Goal: Task Accomplishment & Management: Manage account settings

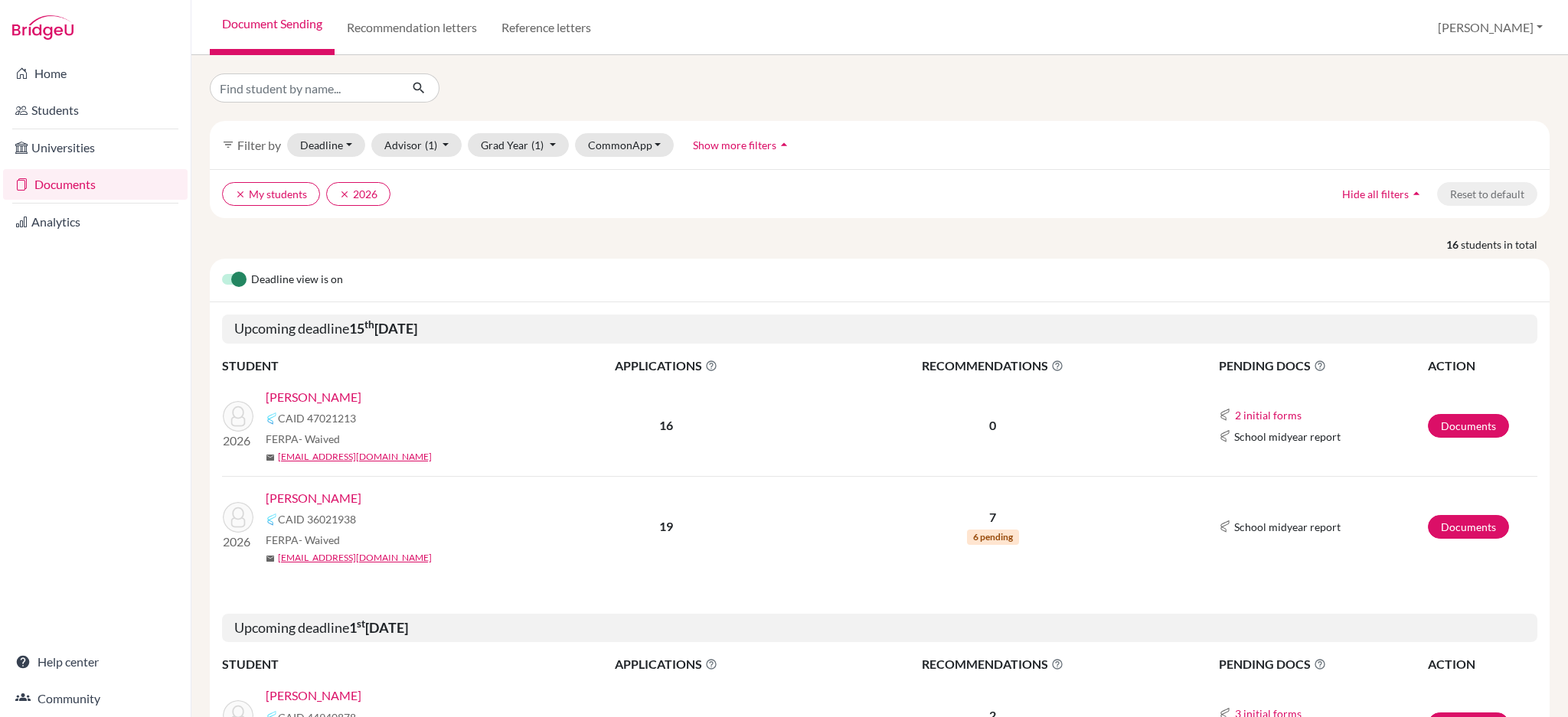
click at [314, 495] on link "[PERSON_NAME]" at bounding box center [313, 498] width 95 height 18
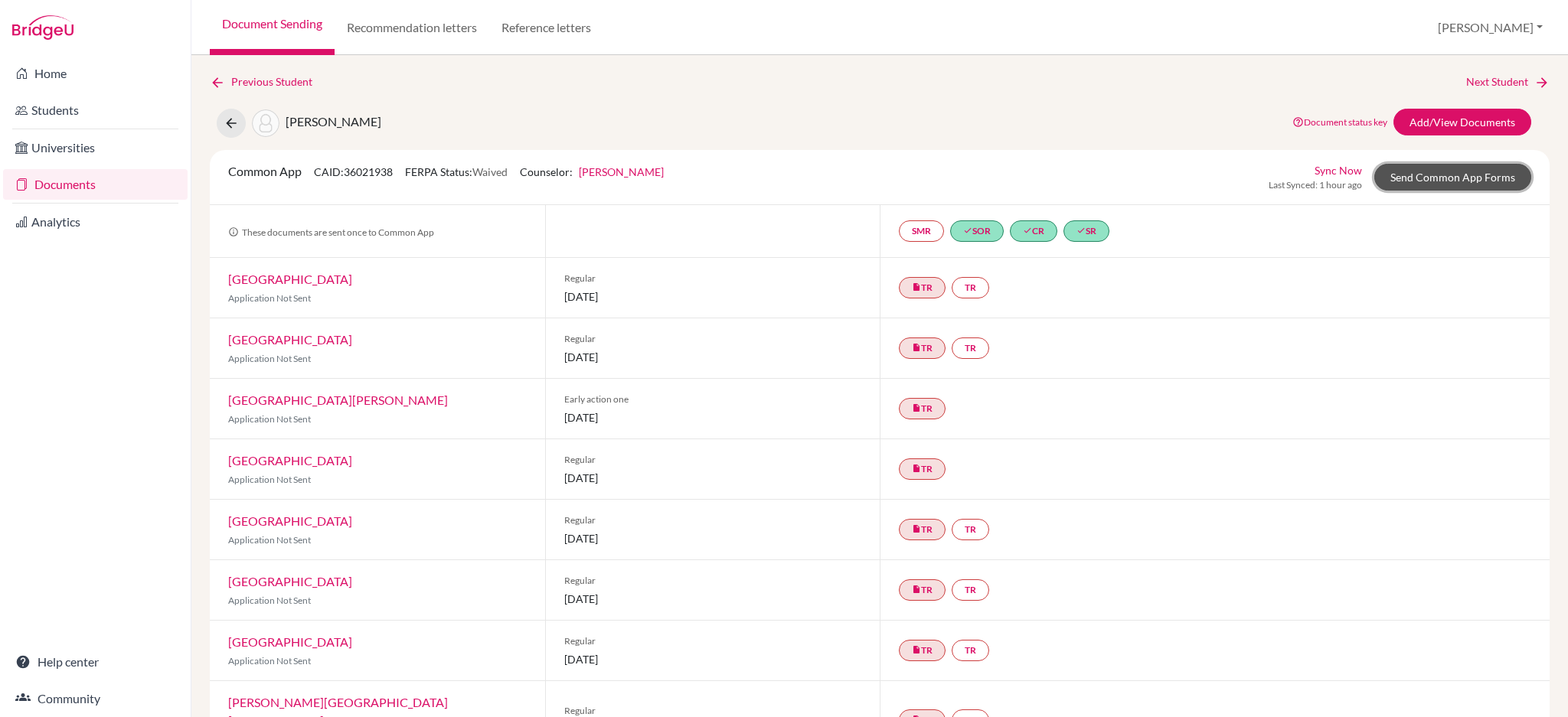
click at [1451, 172] on link "Send Common App Forms" at bounding box center [1452, 177] width 157 height 27
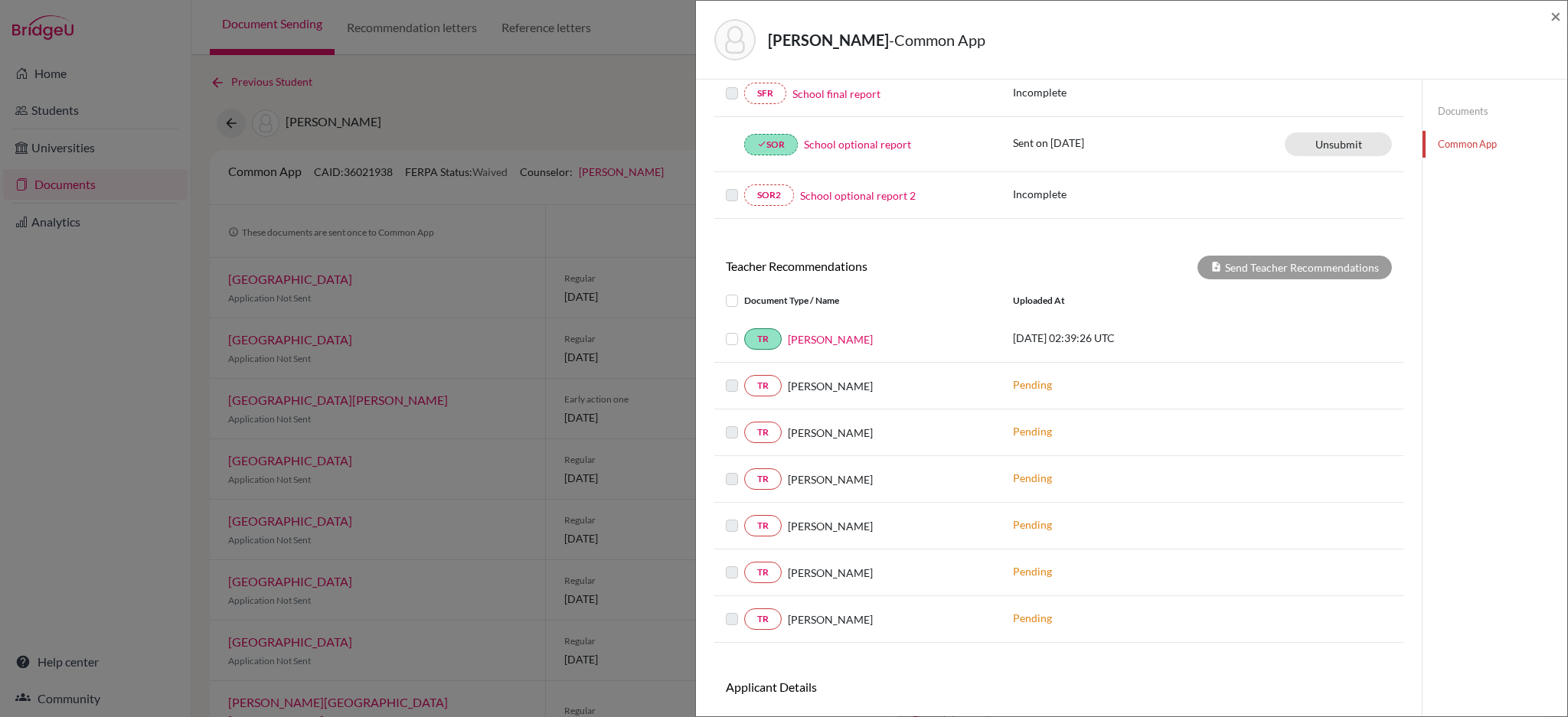
scroll to position [489, 0]
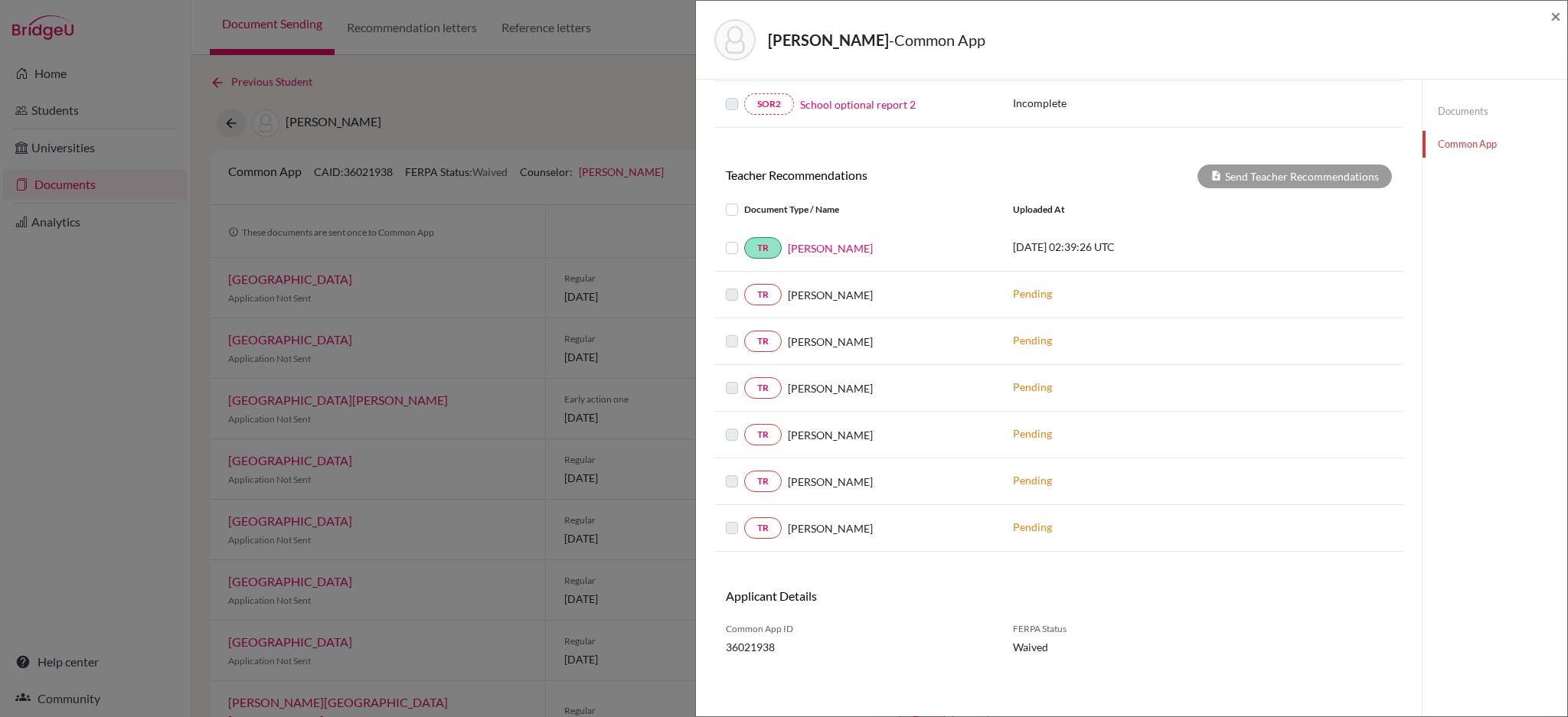
click at [1436, 110] on link "Documents" at bounding box center [1494, 111] width 145 height 27
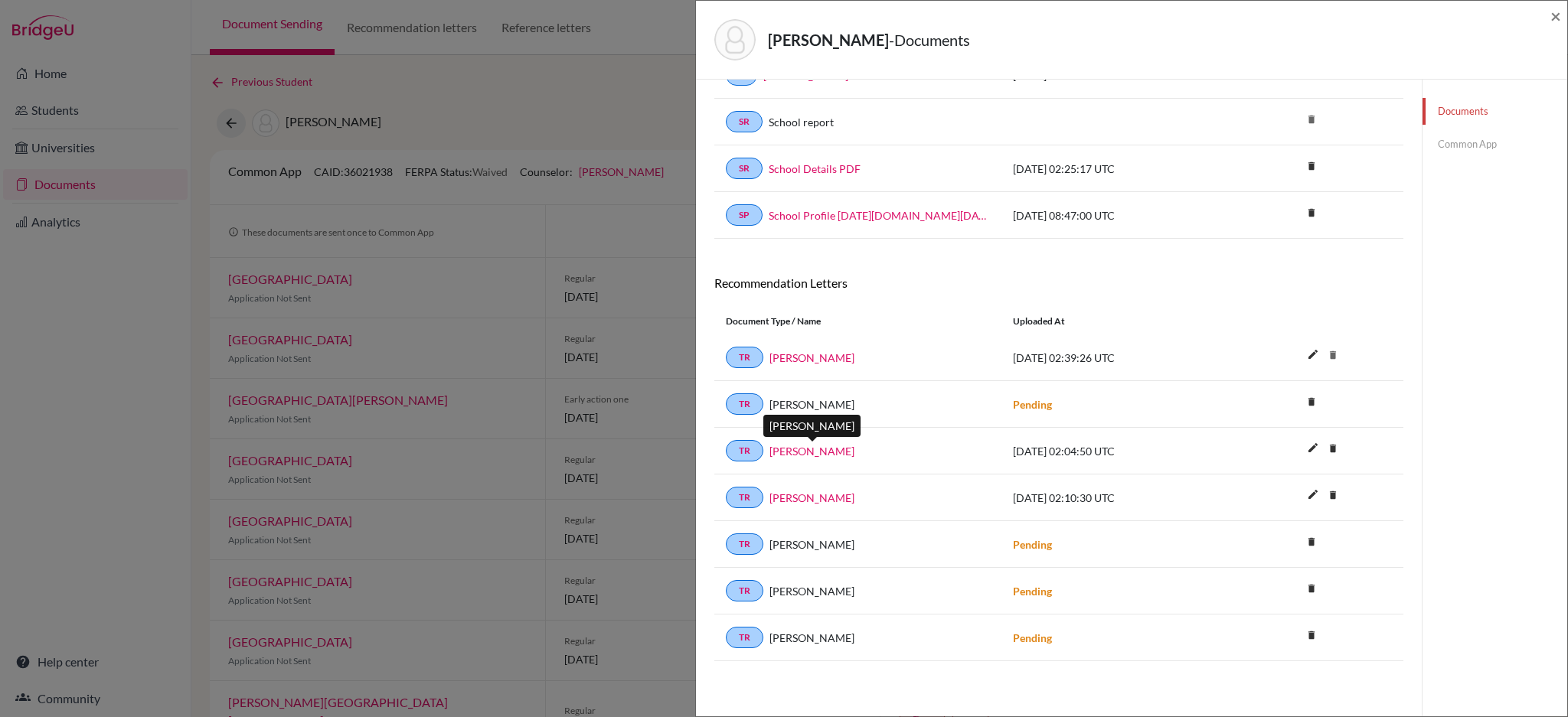
click at [786, 450] on link "Esther Krushnisky" at bounding box center [811, 451] width 85 height 16
click at [654, 95] on div "Teoh, Samuel - Documents × Documents note_add Add Document Document type Change…" at bounding box center [784, 358] width 1568 height 717
click at [1559, 12] on span "×" at bounding box center [1556, 15] width 11 height 22
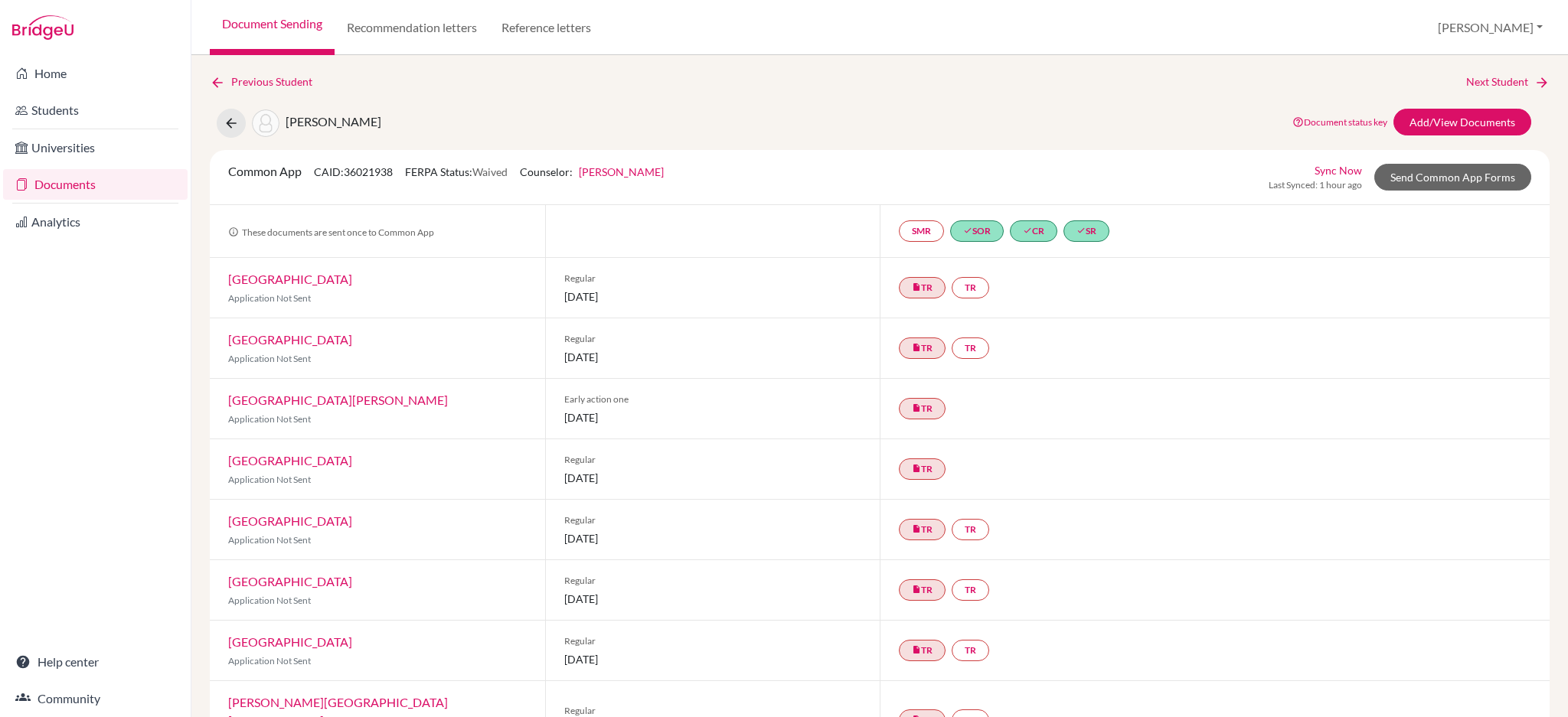
click at [80, 196] on link "Documents" at bounding box center [95, 184] width 185 height 31
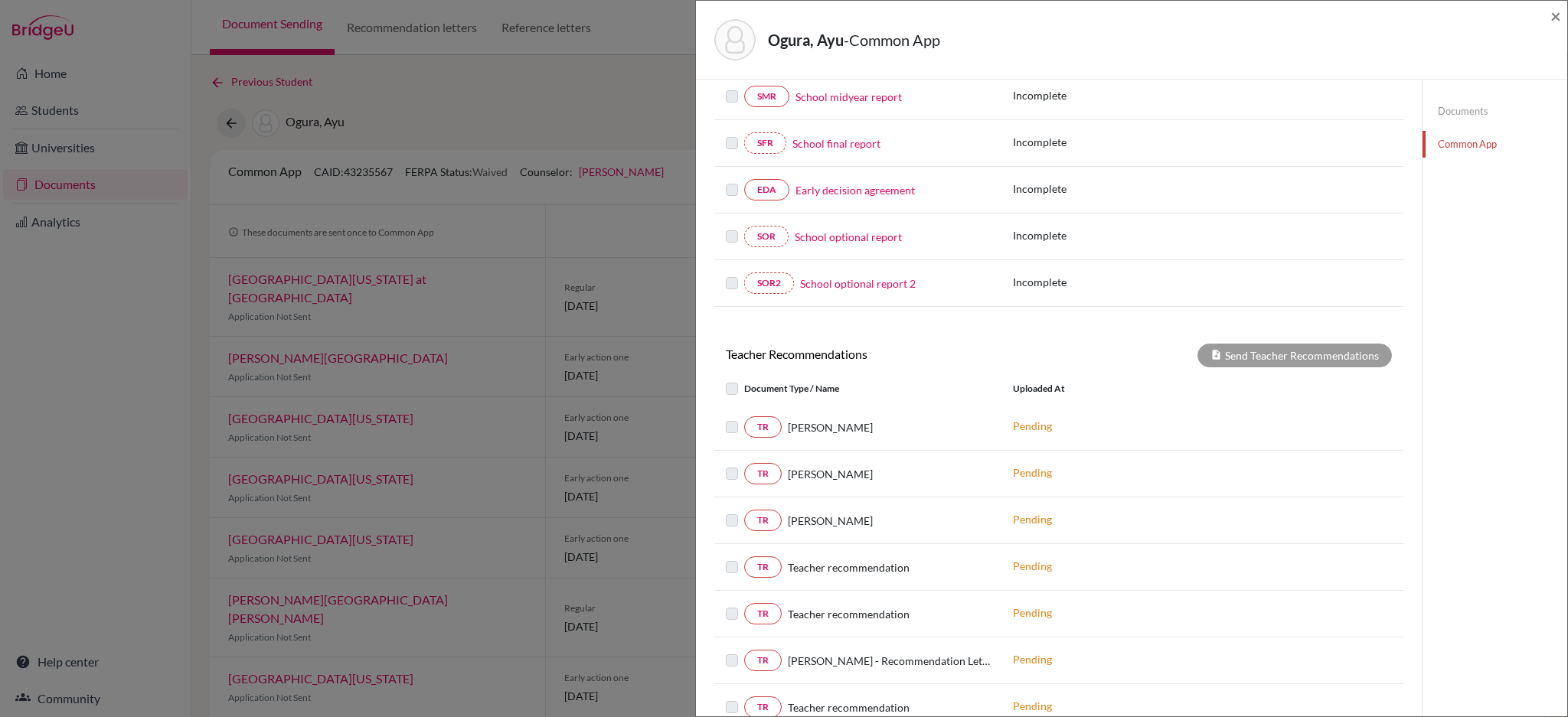
scroll to position [102, 0]
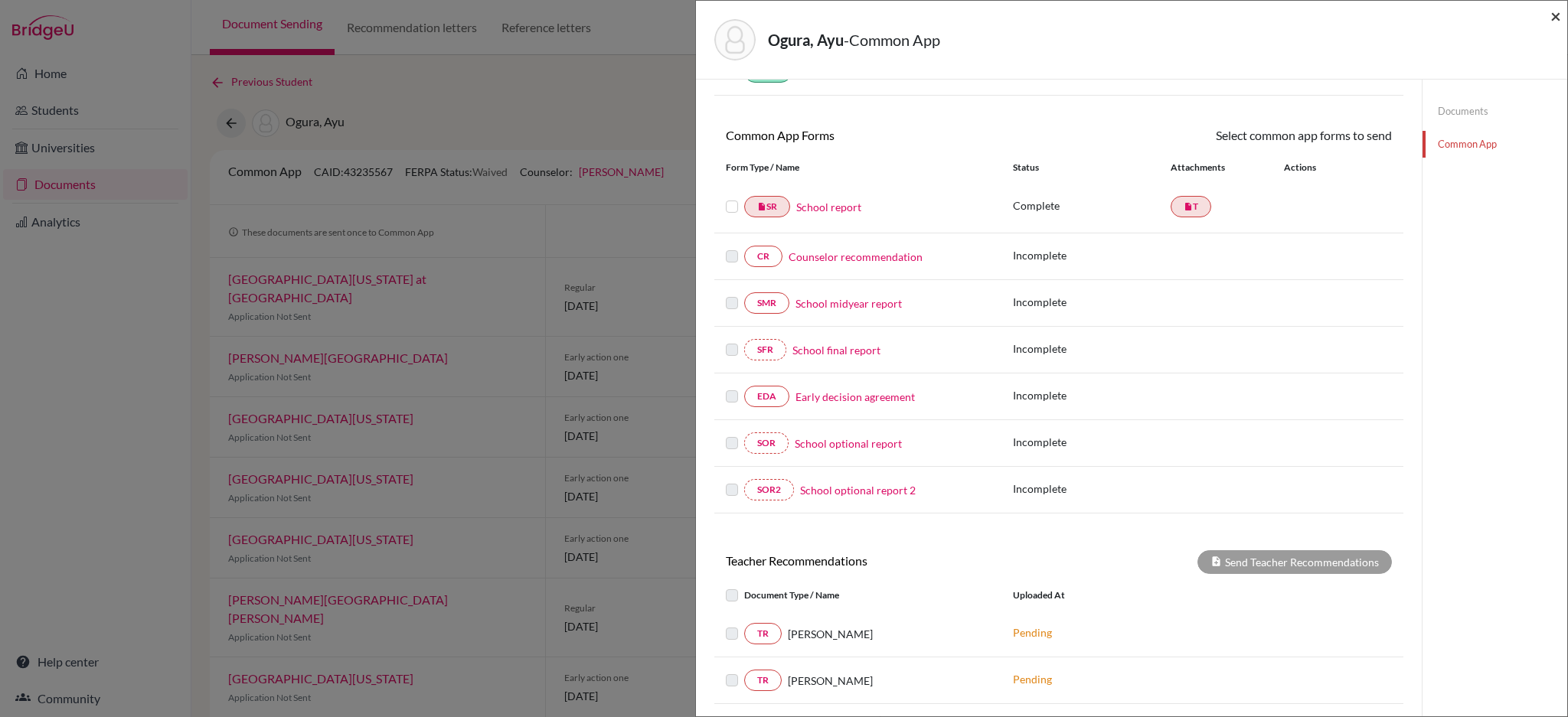
click at [1552, 18] on span "×" at bounding box center [1556, 15] width 11 height 22
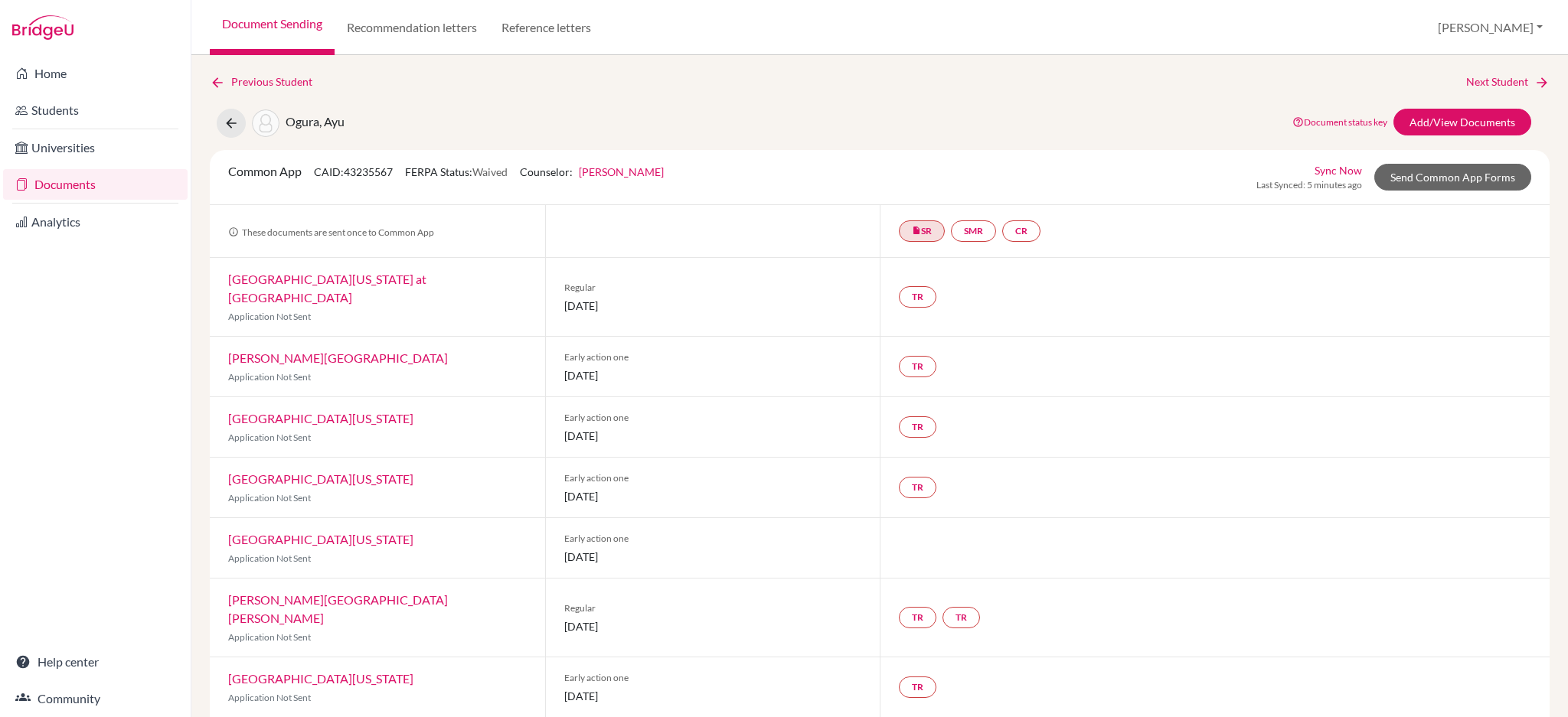
click at [1127, 103] on div "Previous Student Next Student Ogura, Ayu Document status key TR Requirement. Do…" at bounding box center [879, 607] width 1340 height 1066
click at [225, 119] on icon at bounding box center [230, 123] width 15 height 15
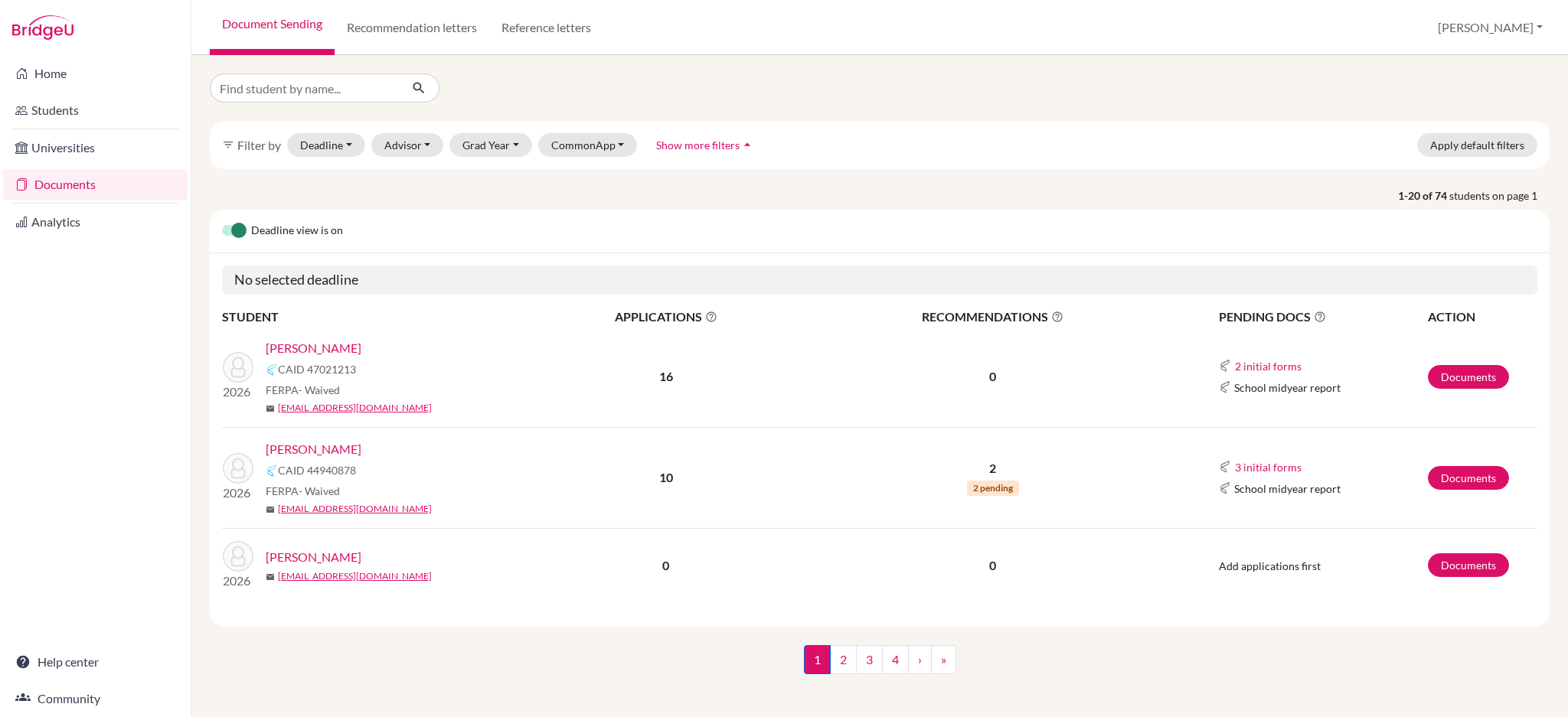
click at [64, 173] on link "Documents" at bounding box center [95, 184] width 185 height 31
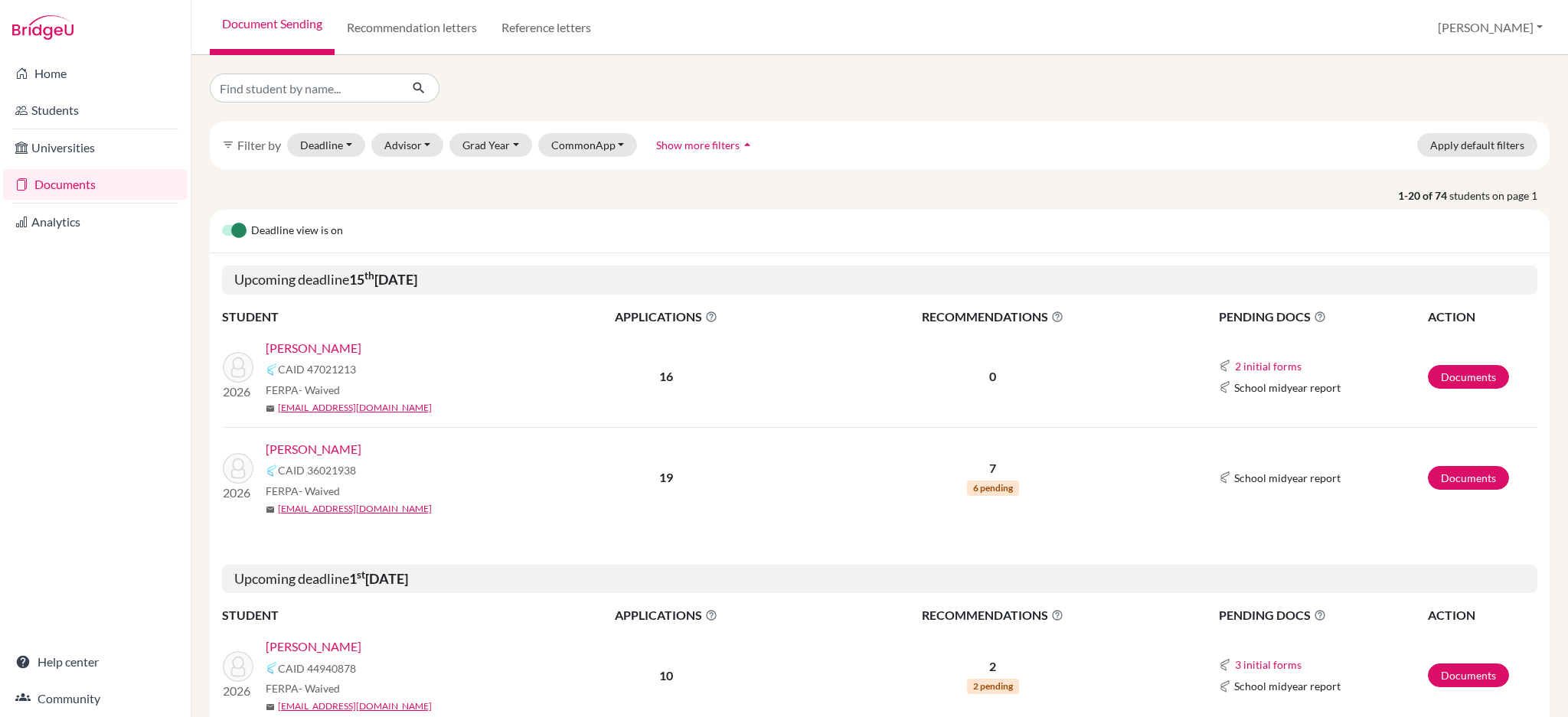
click at [300, 451] on link "[PERSON_NAME]" at bounding box center [313, 449] width 95 height 18
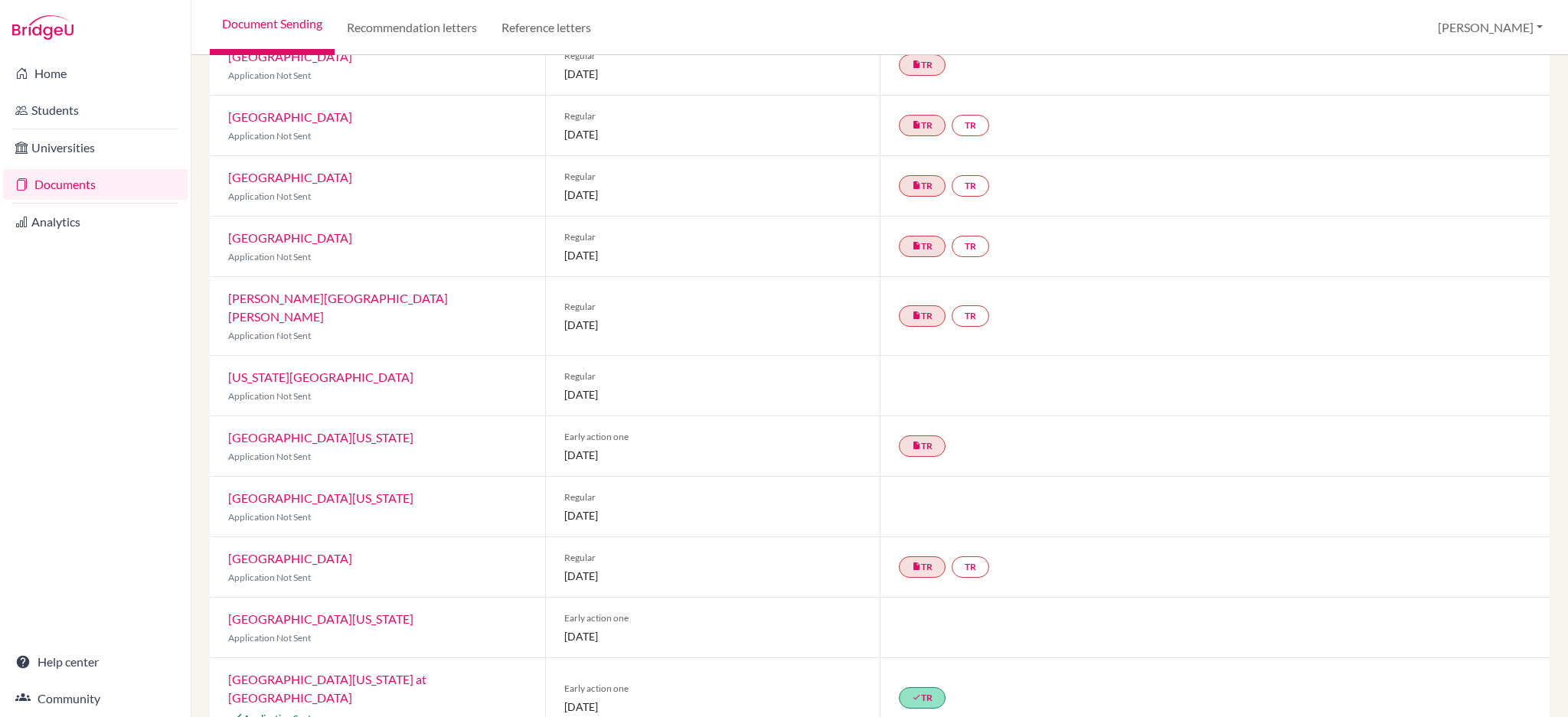
scroll to position [408, 0]
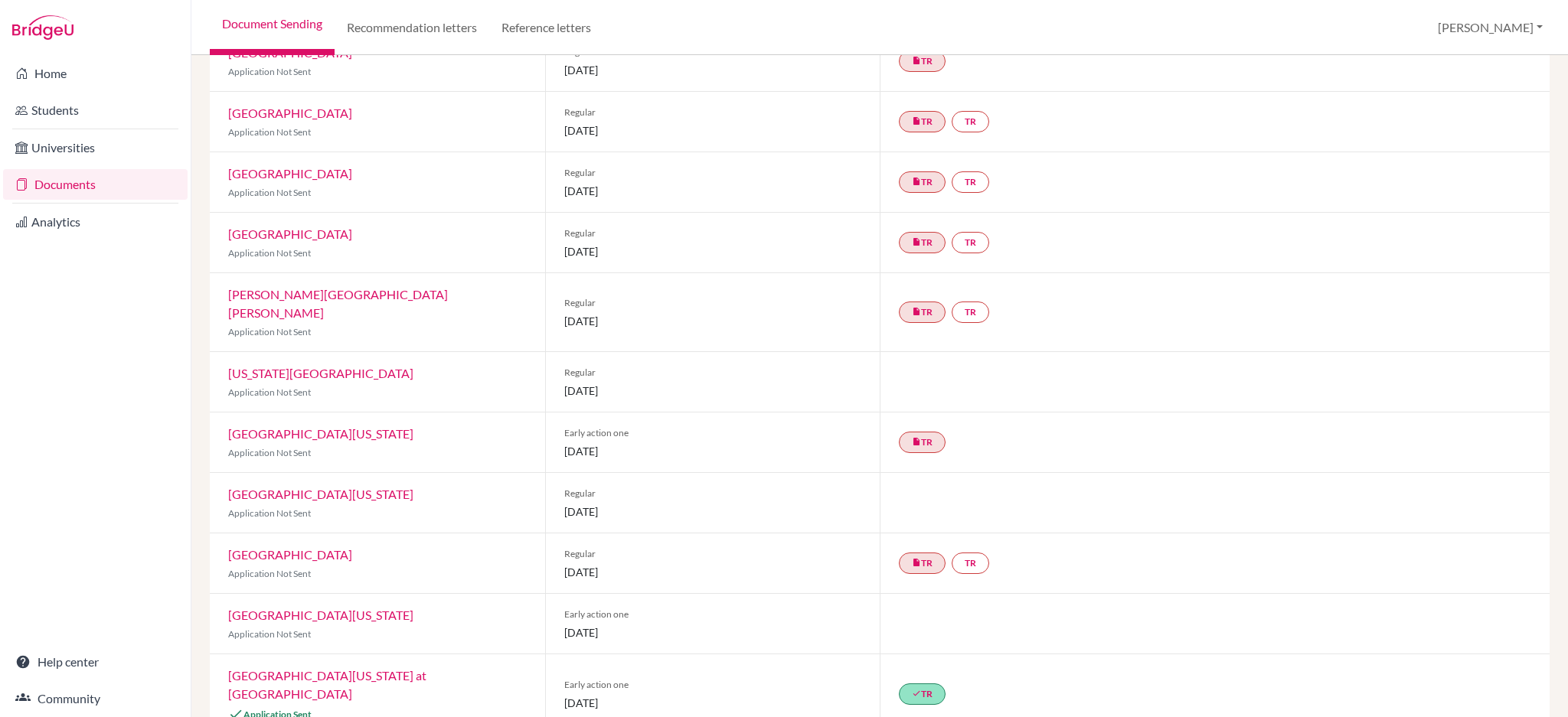
click at [427, 668] on link "[GEOGRAPHIC_DATA][US_STATE] at [GEOGRAPHIC_DATA]" at bounding box center [327, 685] width 198 height 33
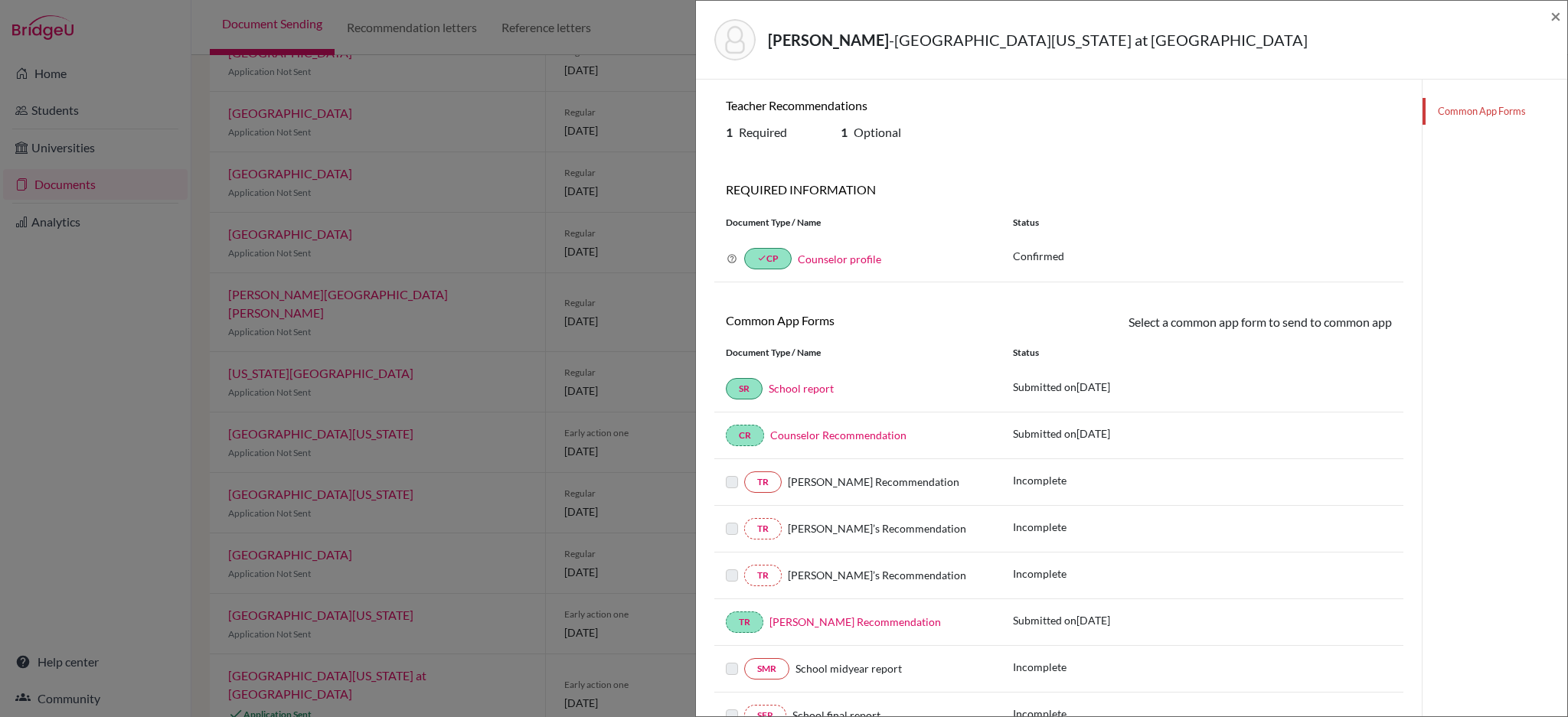
scroll to position [173, 0]
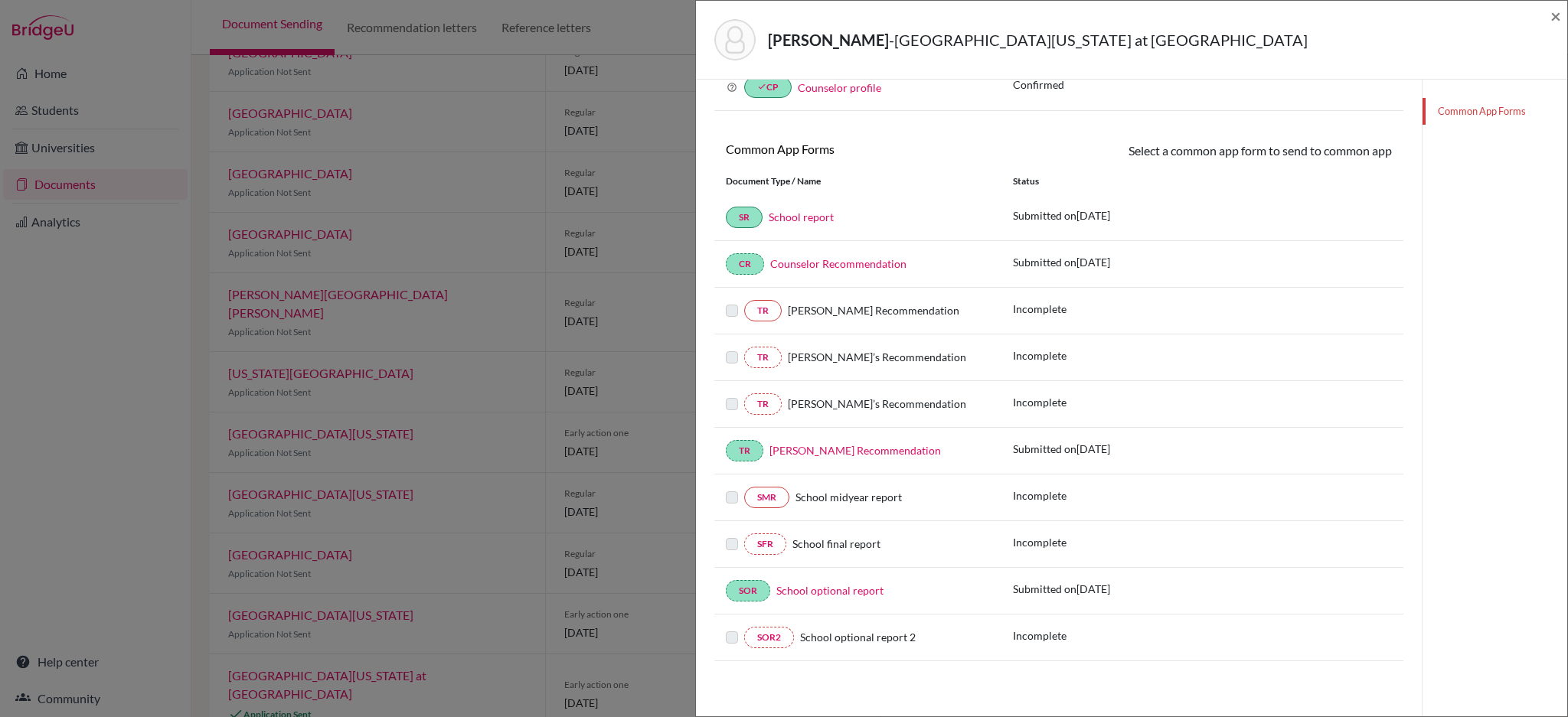
click at [733, 348] on label at bounding box center [732, 348] width 12 height 0
click at [1553, 18] on span "×" at bounding box center [1556, 15] width 11 height 22
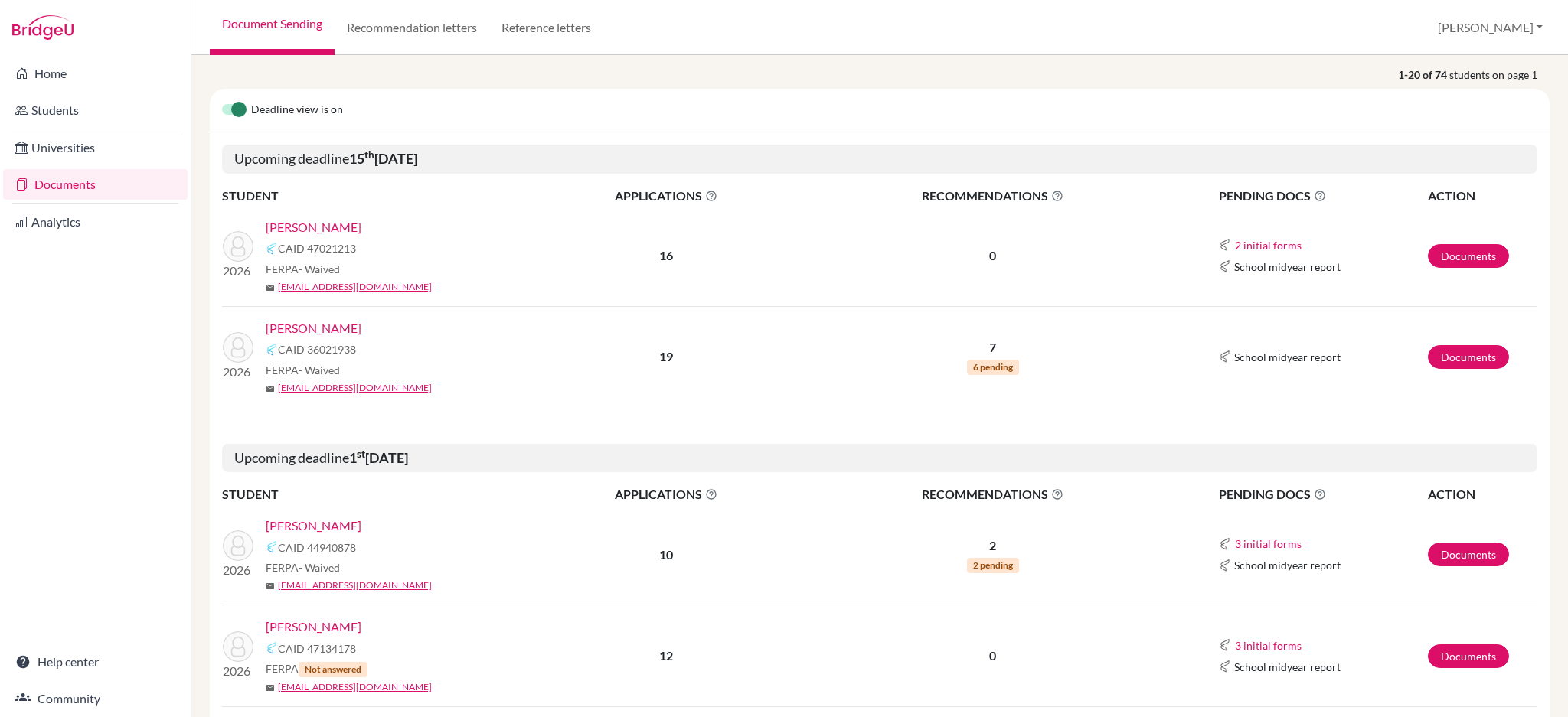
scroll to position [203, 0]
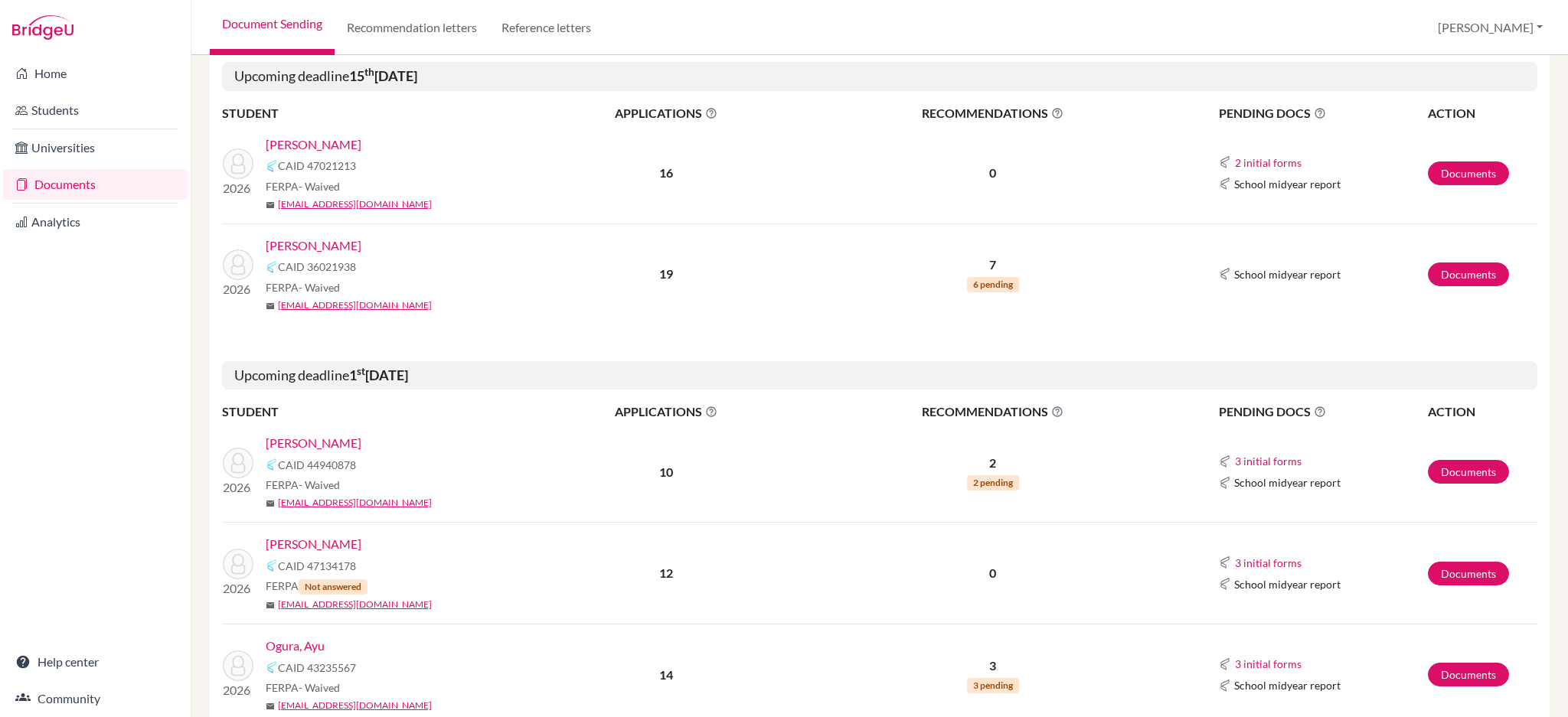
click at [297, 440] on link "[PERSON_NAME]" at bounding box center [313, 443] width 95 height 18
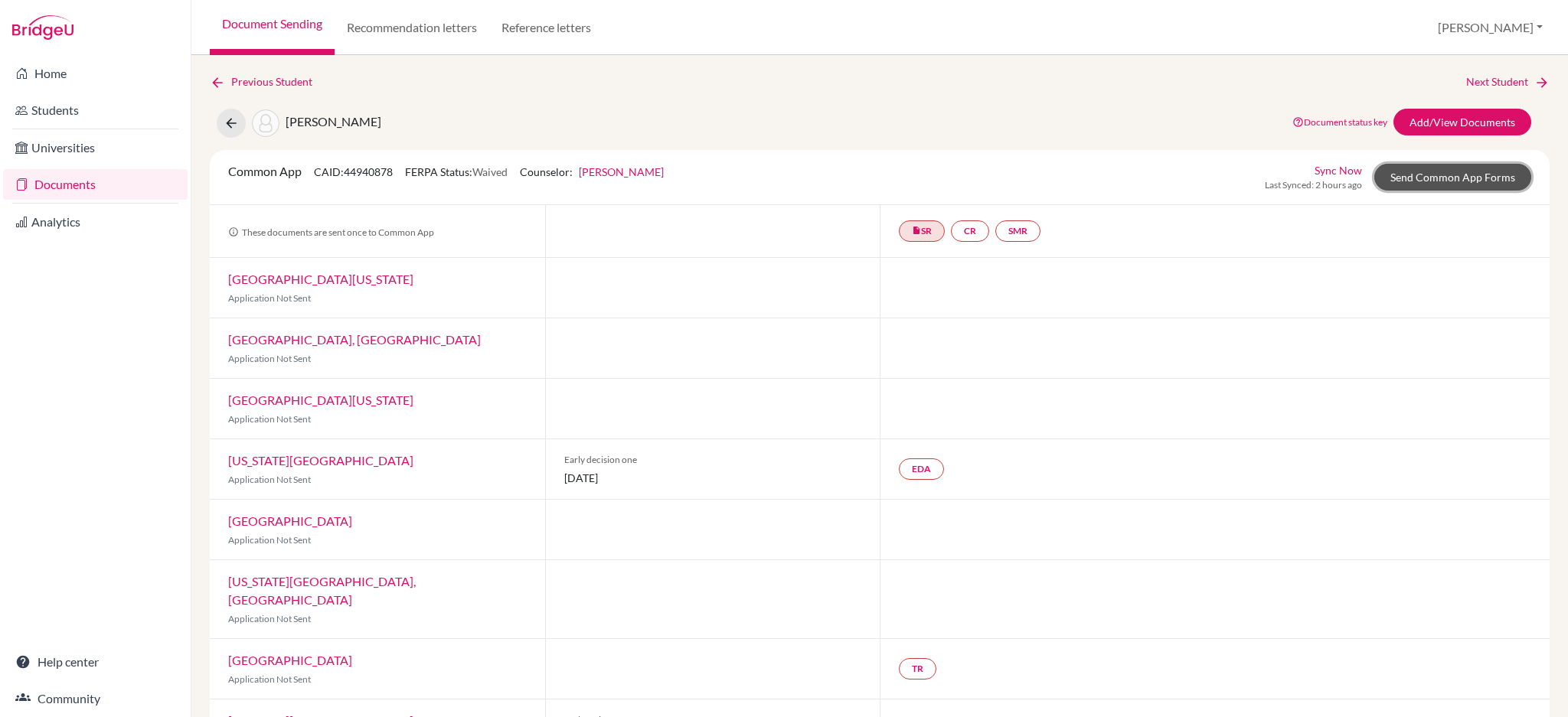
click at [1414, 179] on link "Send Common App Forms" at bounding box center [1452, 177] width 157 height 27
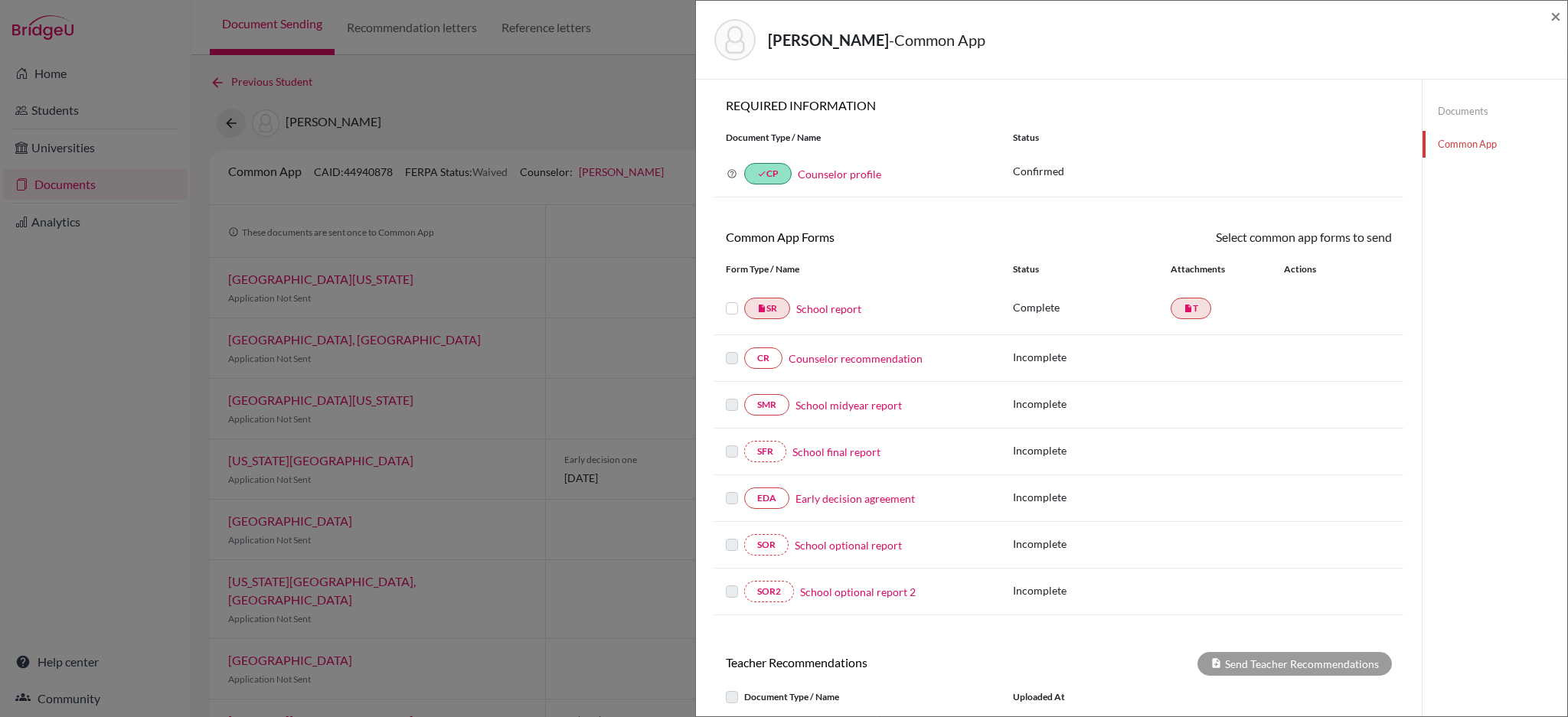
click at [1453, 102] on link "Documents" at bounding box center [1494, 111] width 145 height 27
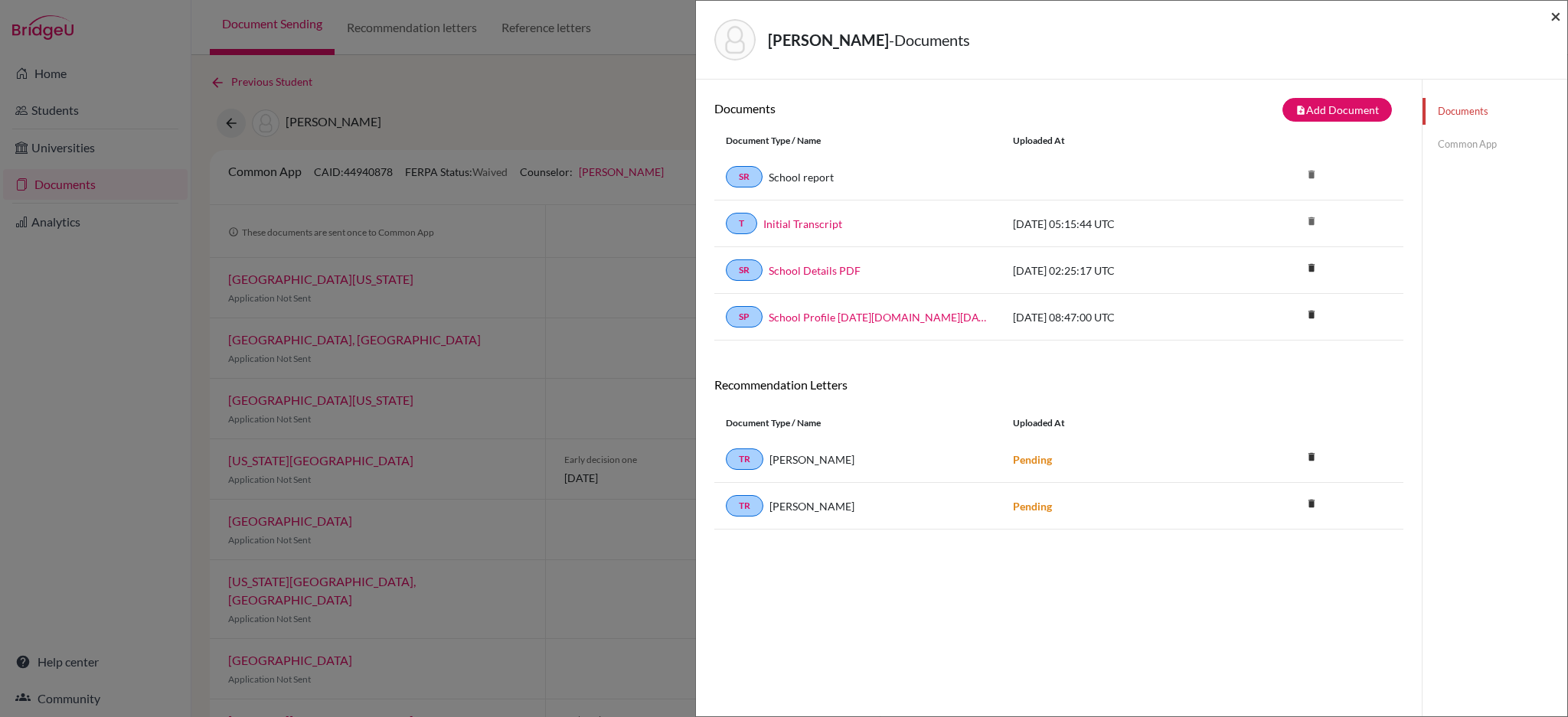
click at [1554, 23] on span "×" at bounding box center [1556, 15] width 11 height 22
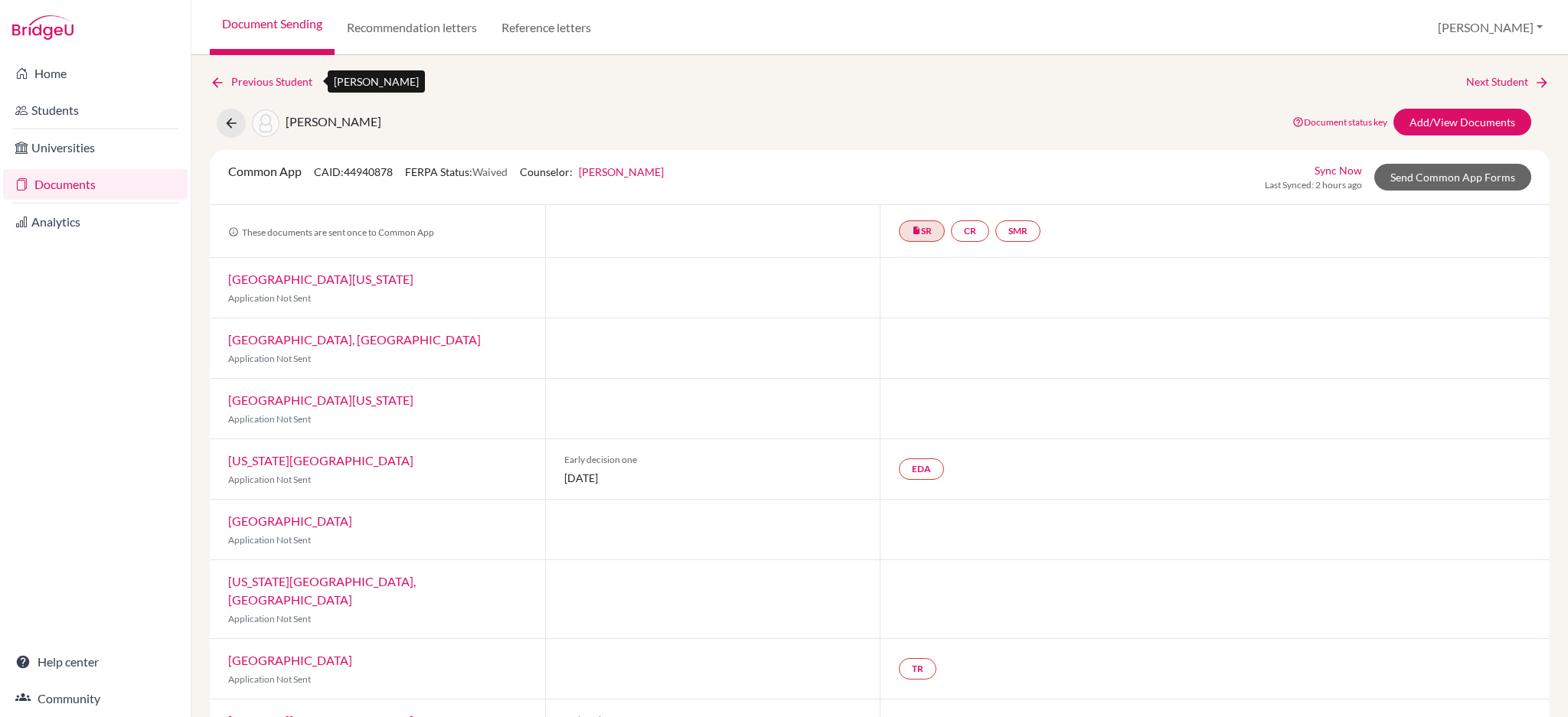
click at [215, 84] on icon at bounding box center [216, 82] width 15 height 15
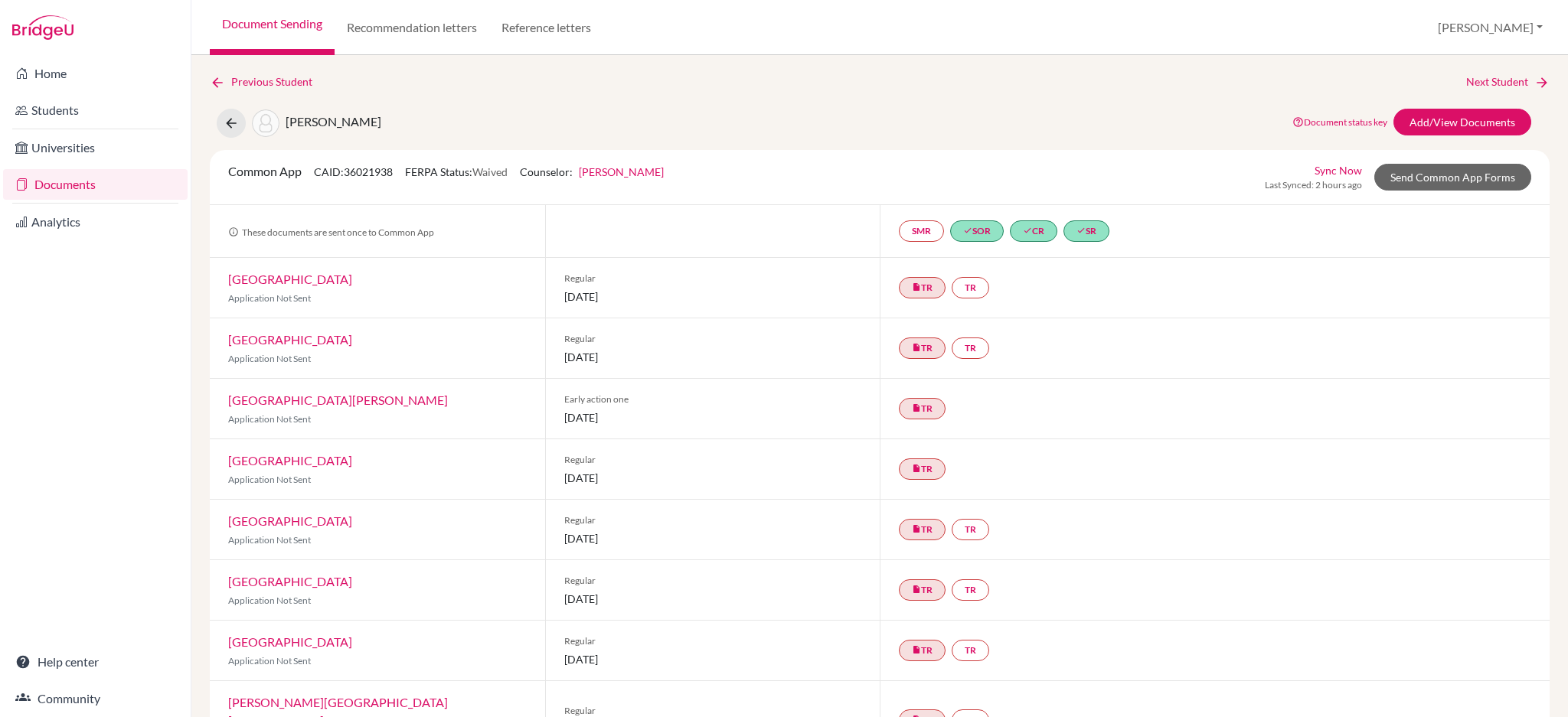
click at [95, 219] on link "Analytics" at bounding box center [95, 221] width 185 height 31
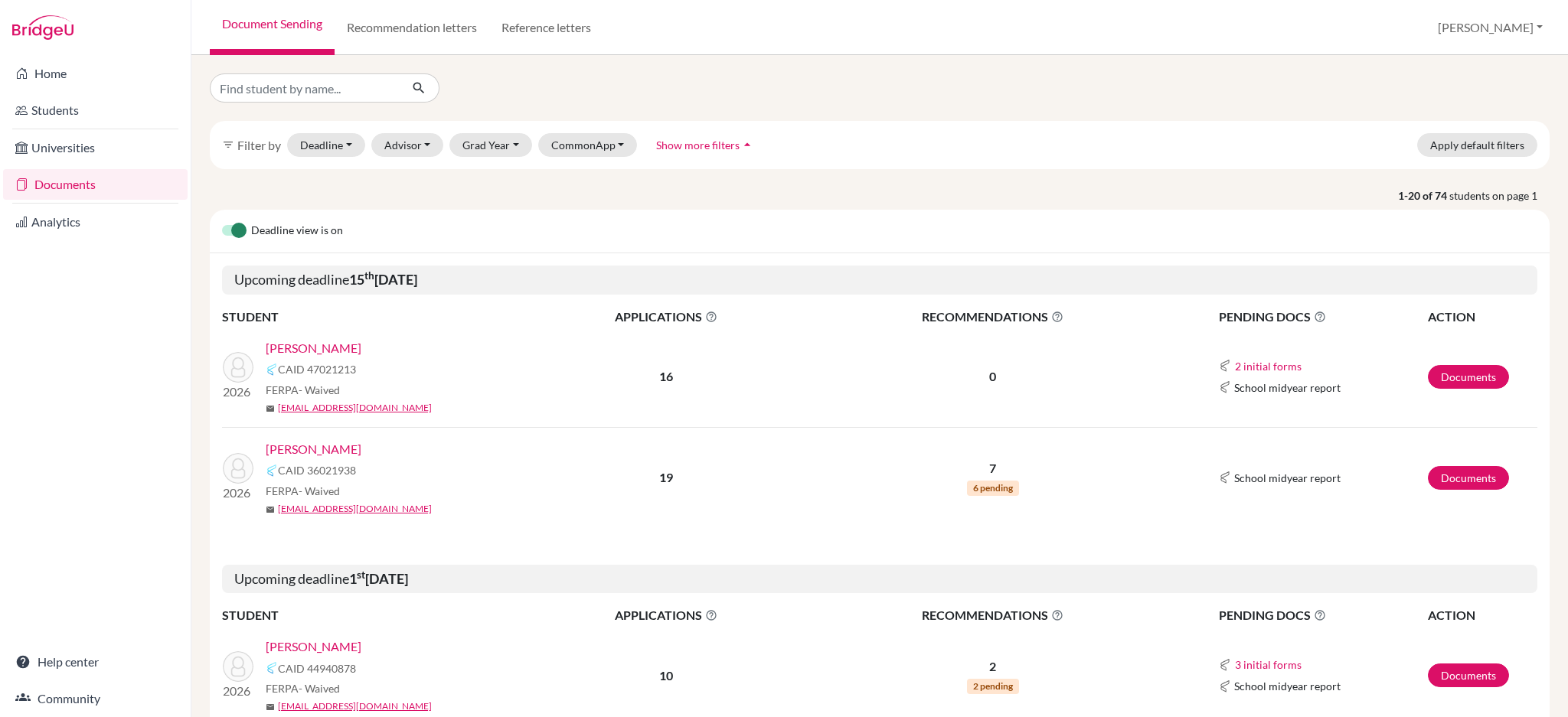
click at [289, 448] on link "Teoh, Samuel" at bounding box center [313, 449] width 95 height 18
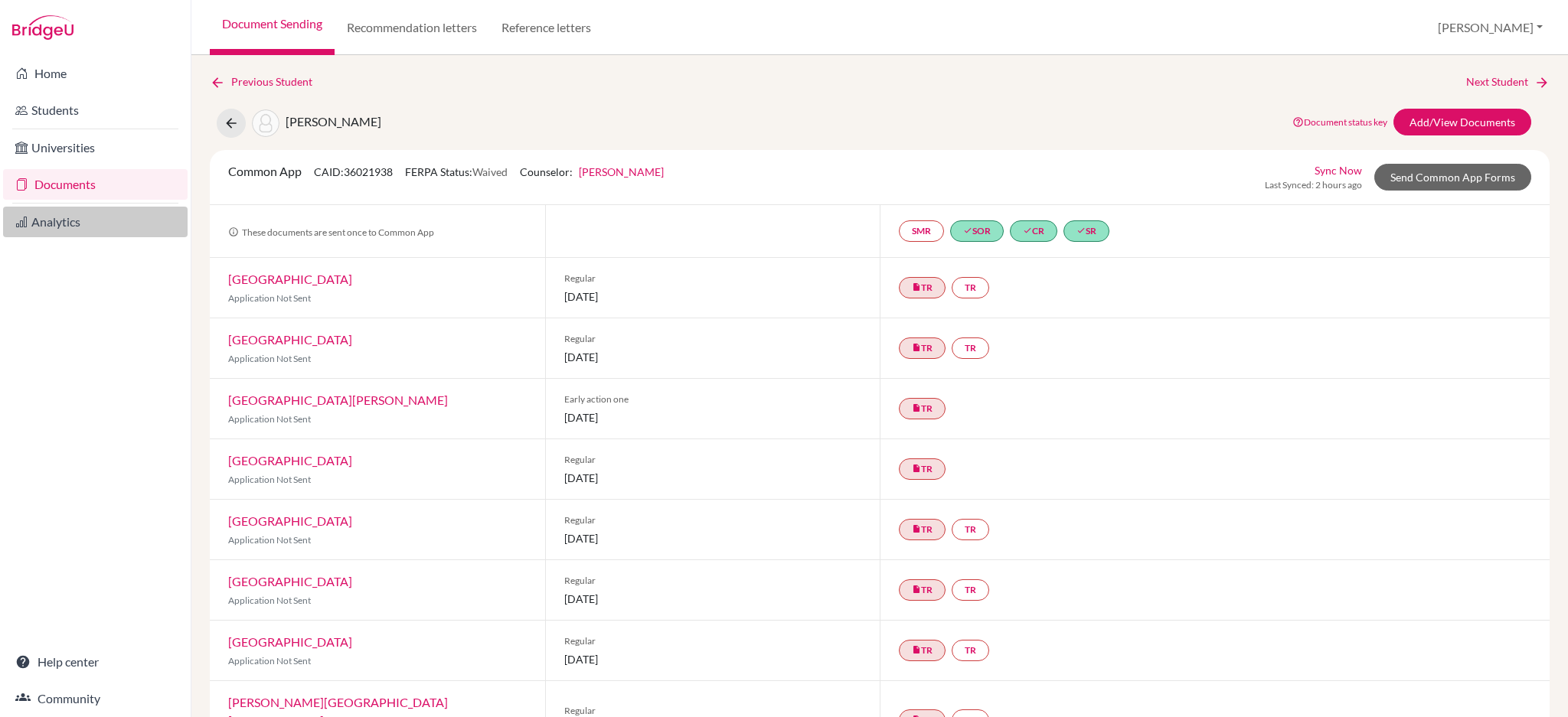
click at [70, 221] on link "Analytics" at bounding box center [95, 221] width 185 height 31
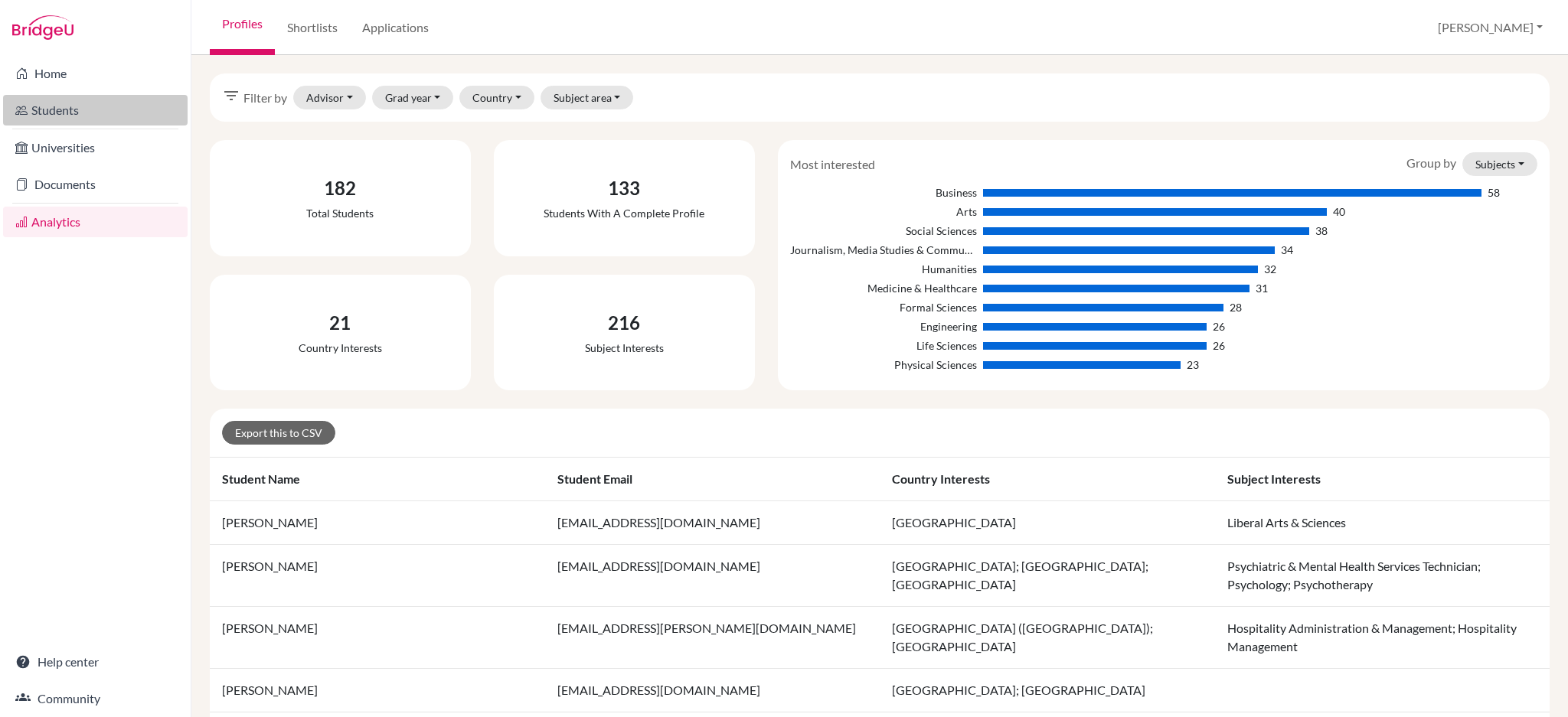
click at [52, 109] on link "Students" at bounding box center [95, 109] width 185 height 31
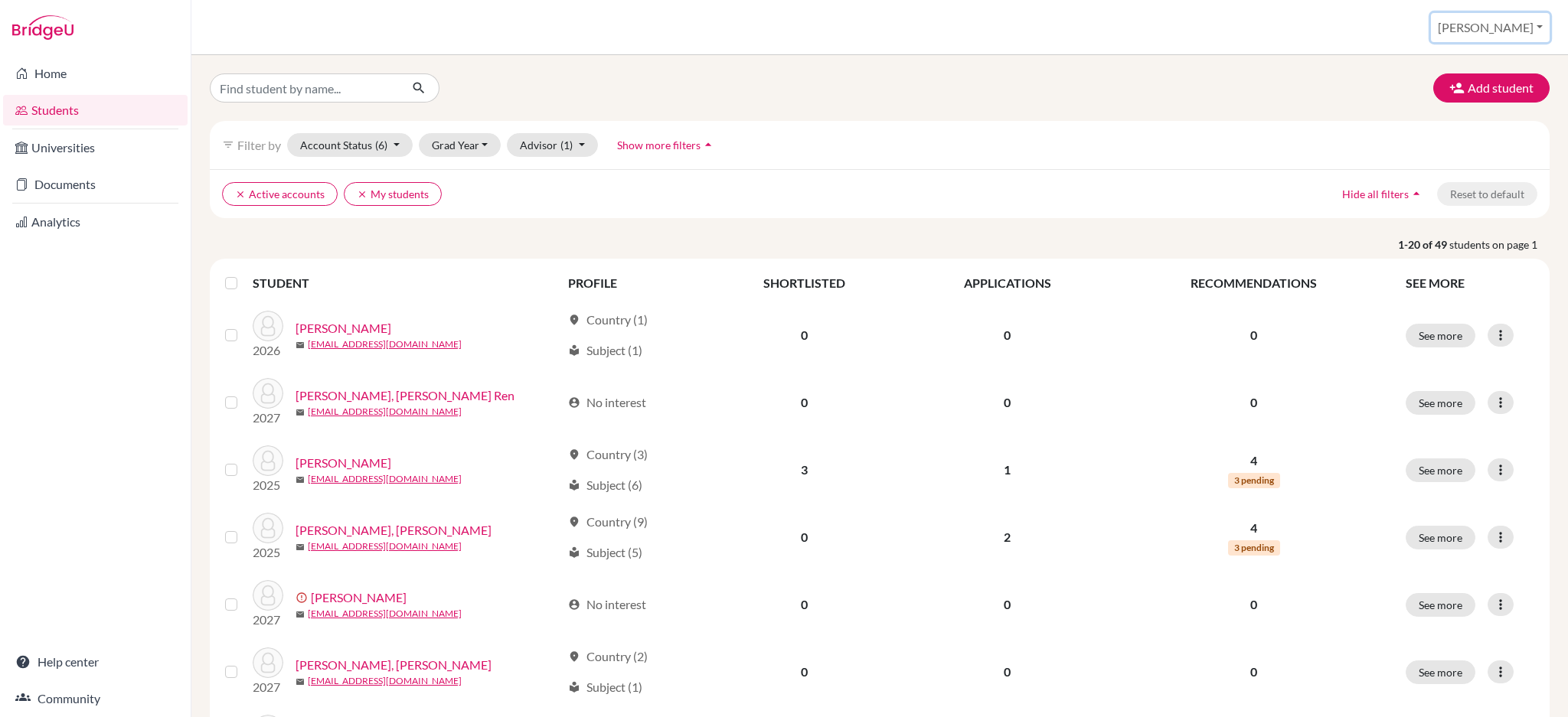
click at [1507, 20] on button "[PERSON_NAME]" at bounding box center [1490, 27] width 118 height 29
click at [1487, 89] on link "School Settings" at bounding box center [1431, 88] width 121 height 25
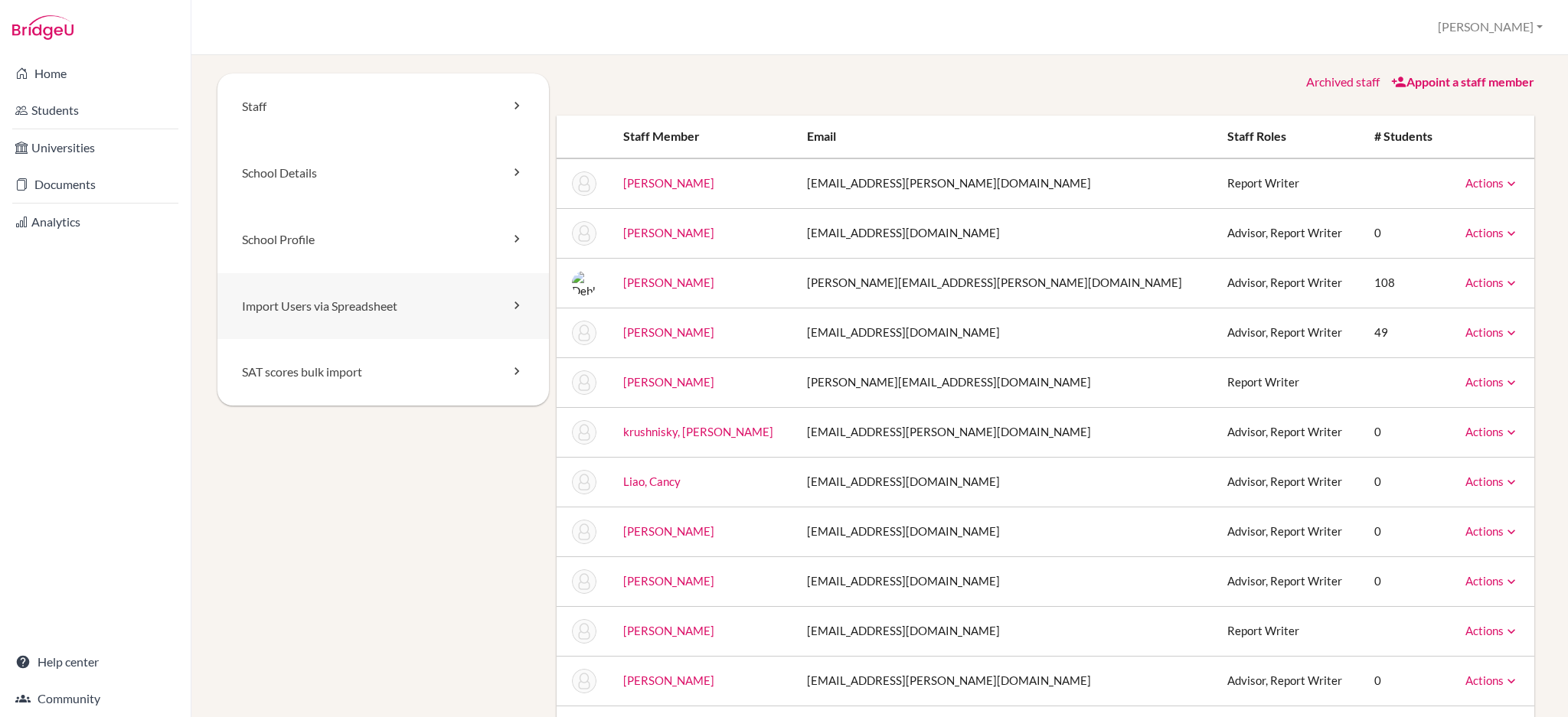
click at [420, 321] on link "Import Users via Spreadsheet" at bounding box center [383, 306] width 331 height 67
click at [307, 176] on link "School Details" at bounding box center [383, 173] width 331 height 67
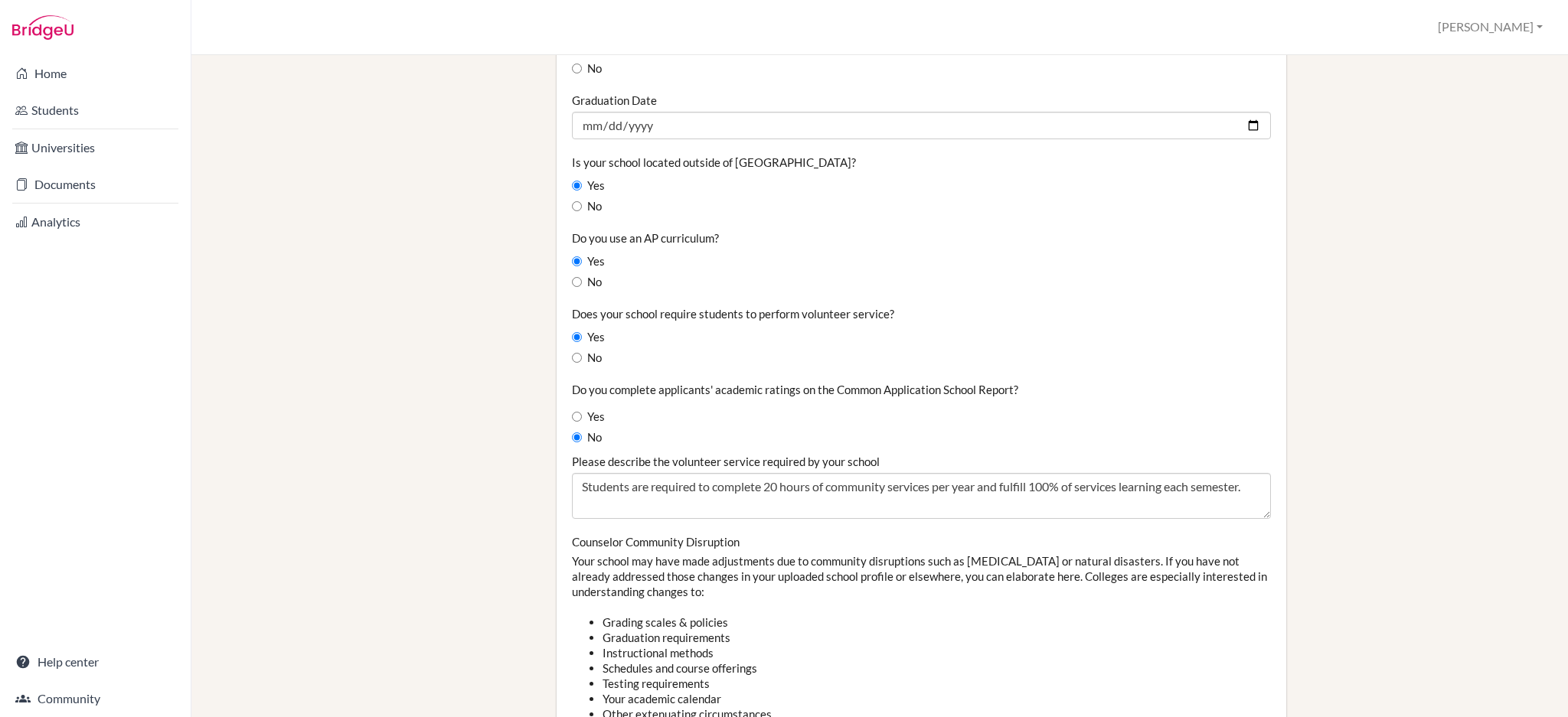
scroll to position [1428, 0]
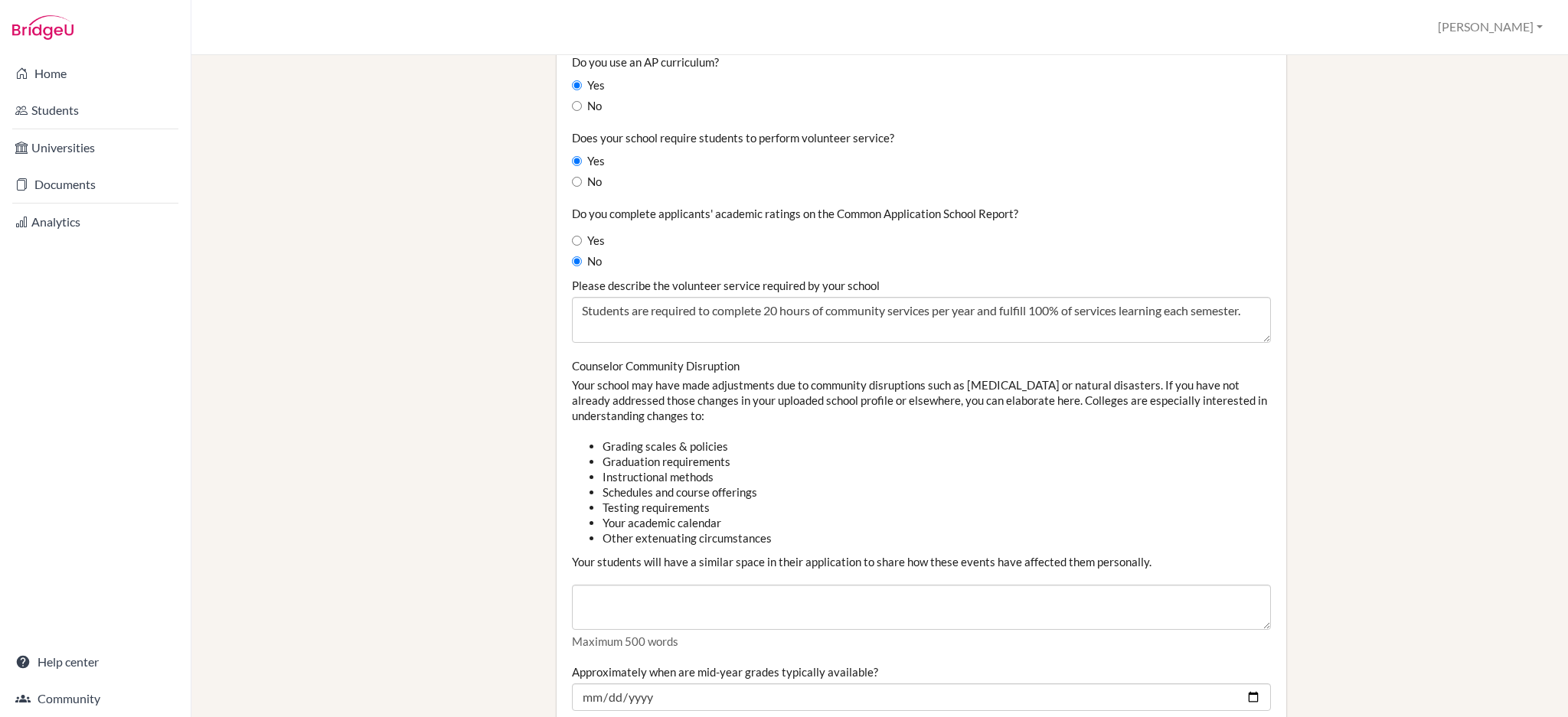
click at [579, 240] on label "Yes" at bounding box center [589, 241] width 33 height 17
click at [579, 240] on input "Yes" at bounding box center [576, 240] width 10 height 10
radio input "true"
click at [572, 261] on input "No" at bounding box center [576, 261] width 10 height 10
radio input "true"
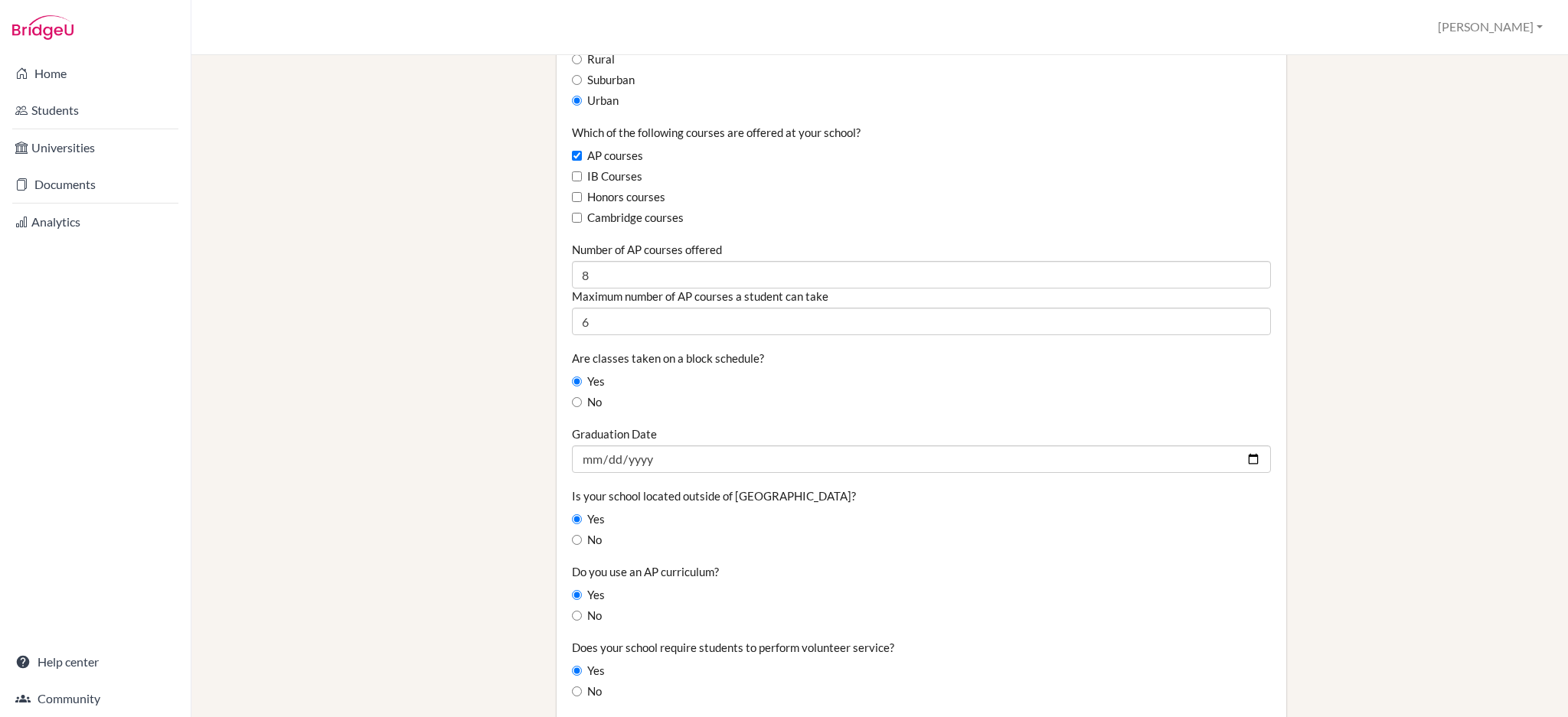
scroll to position [408, 0]
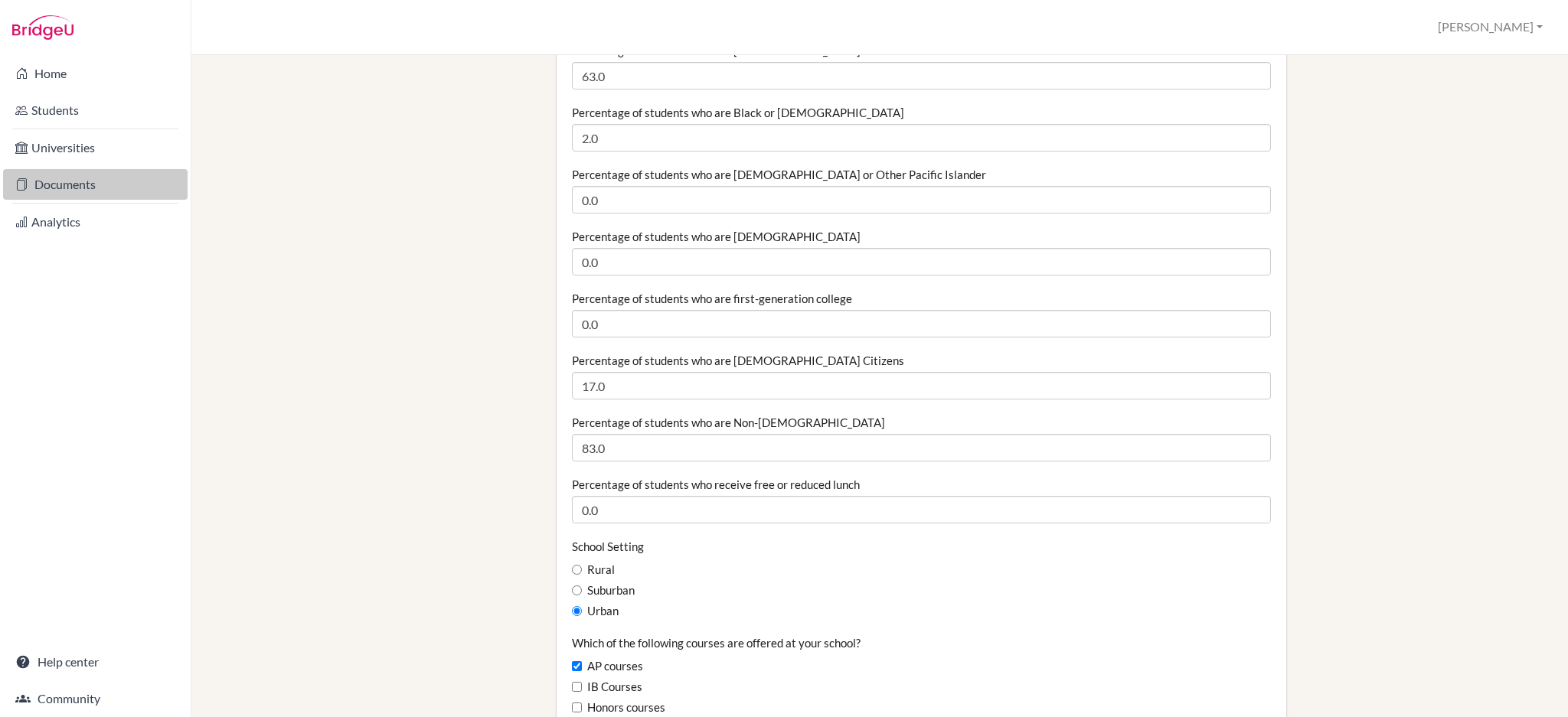
click at [77, 180] on link "Documents" at bounding box center [95, 184] width 185 height 31
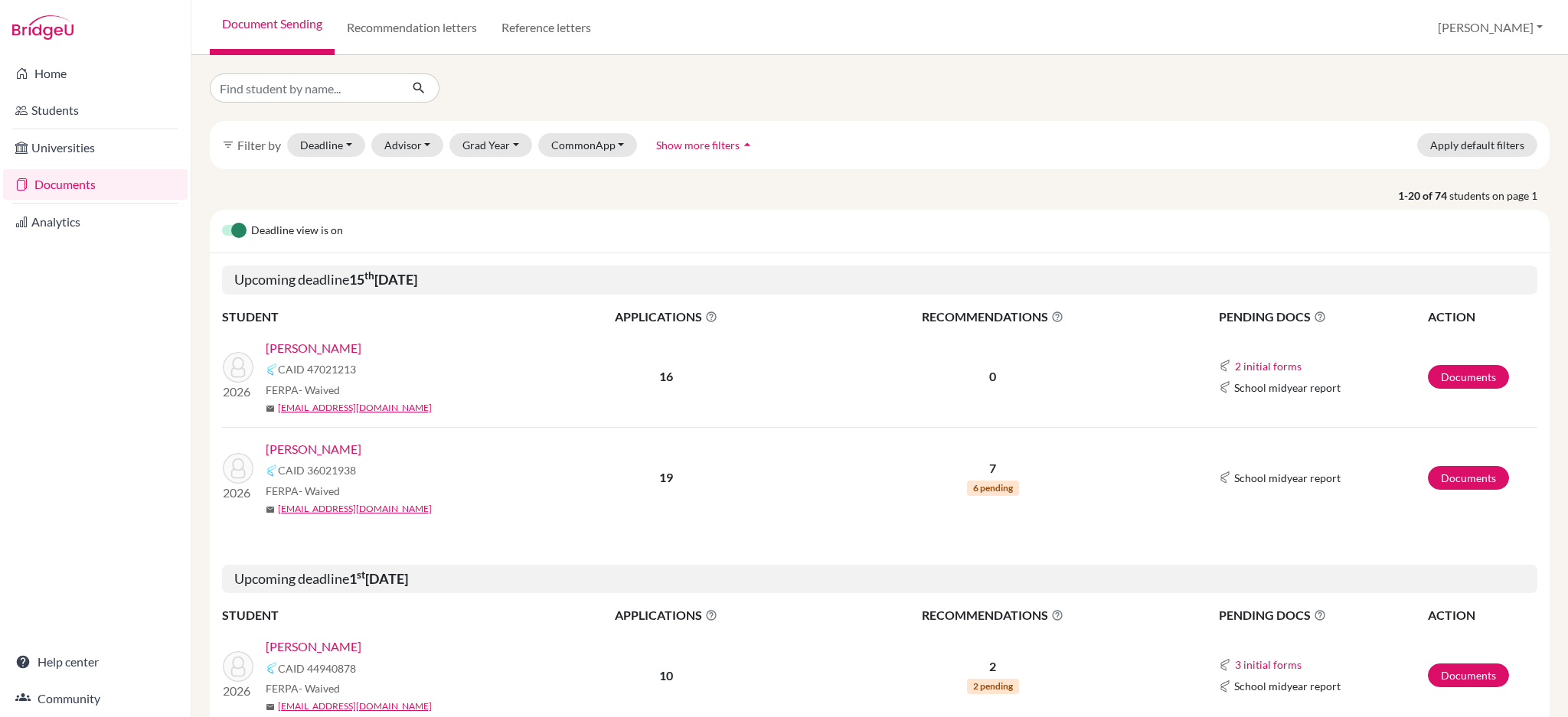
click at [286, 453] on link "[PERSON_NAME]" at bounding box center [313, 449] width 95 height 18
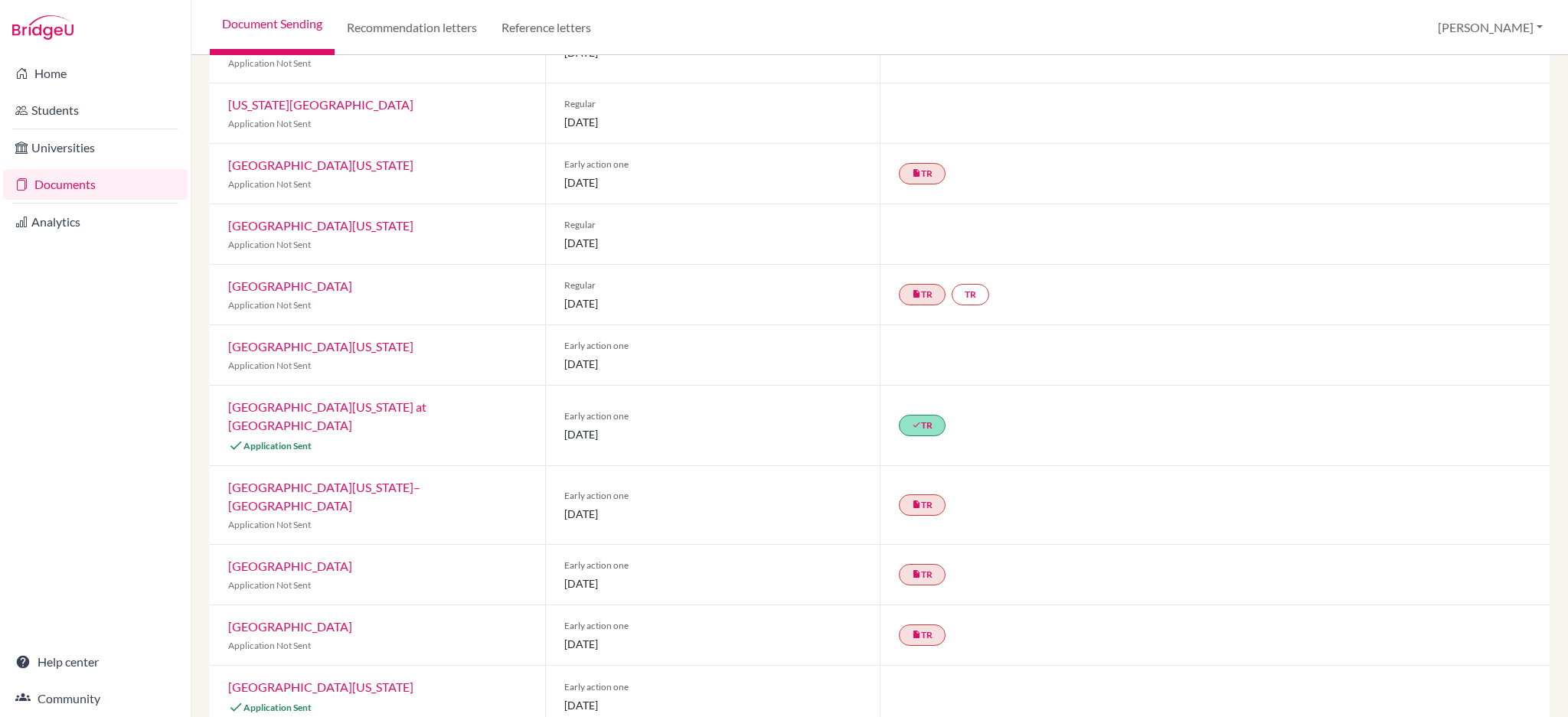
scroll to position [710, 0]
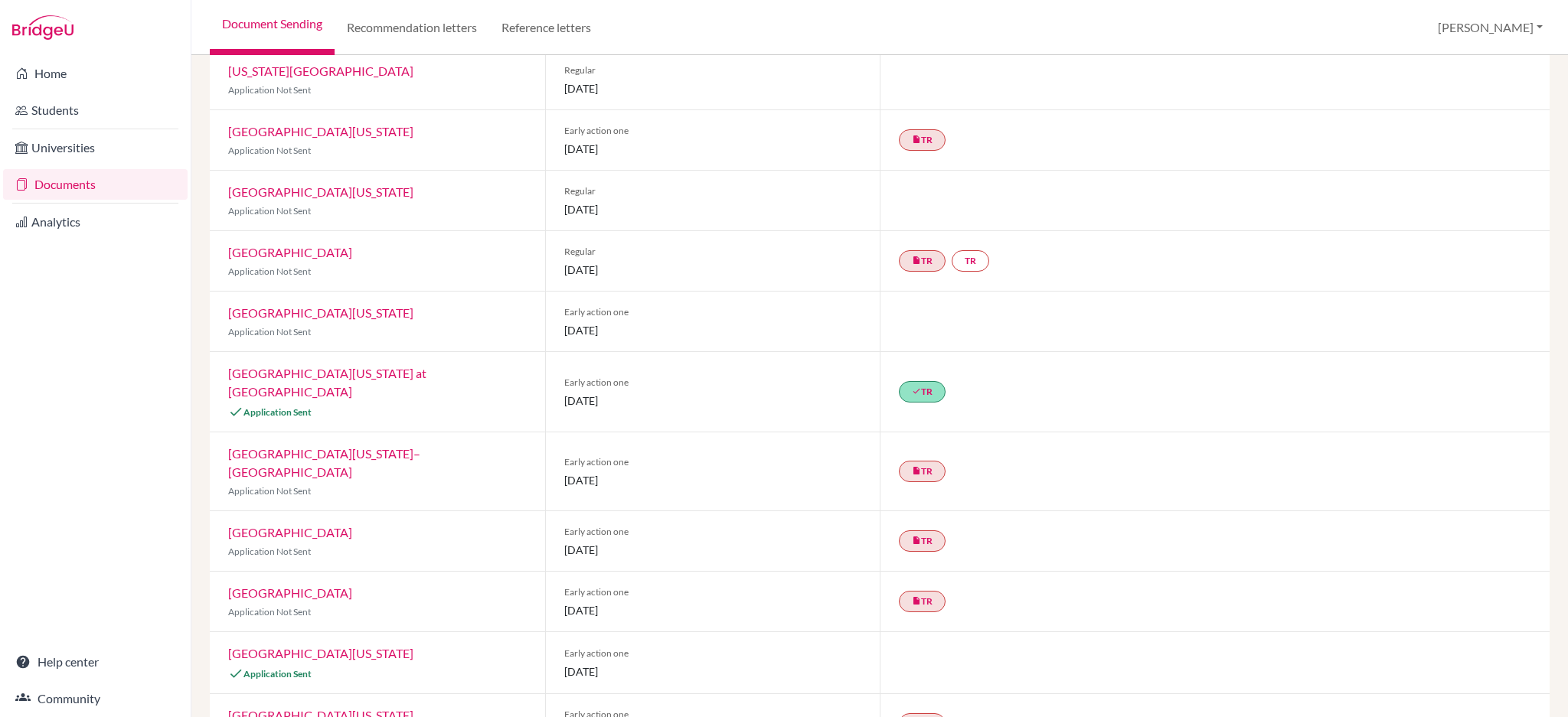
click at [307, 646] on link "[GEOGRAPHIC_DATA][US_STATE]" at bounding box center [321, 653] width 186 height 15
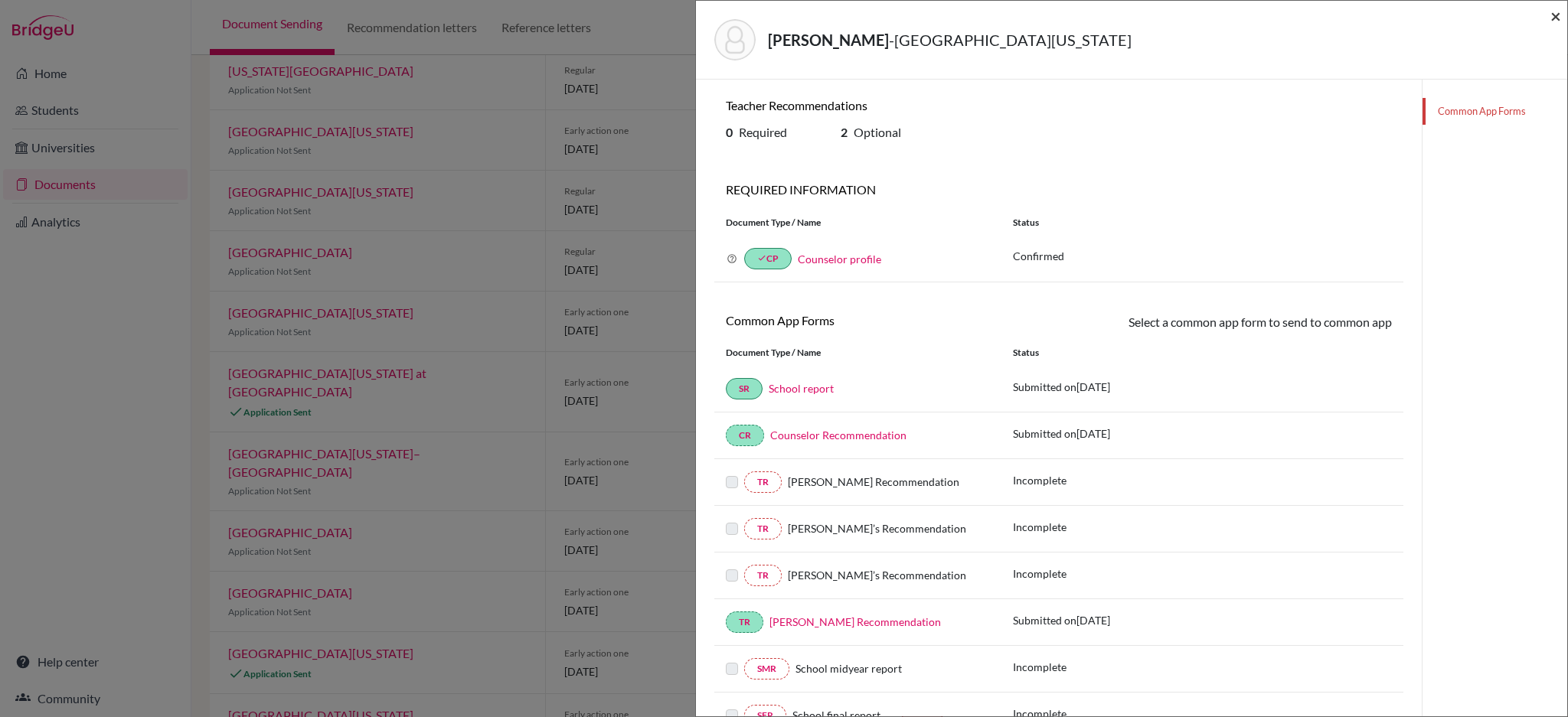
click at [1559, 19] on span "×" at bounding box center [1556, 15] width 11 height 22
